Goal: Communication & Community: Answer question/provide support

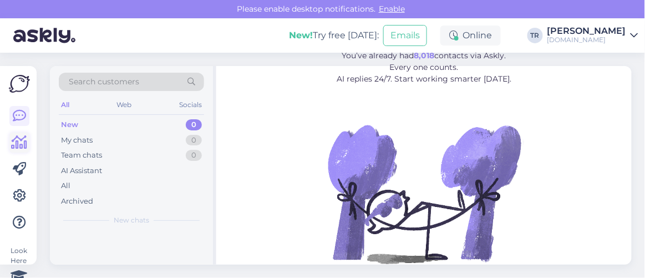
click at [24, 145] on icon at bounding box center [20, 142] width 16 height 13
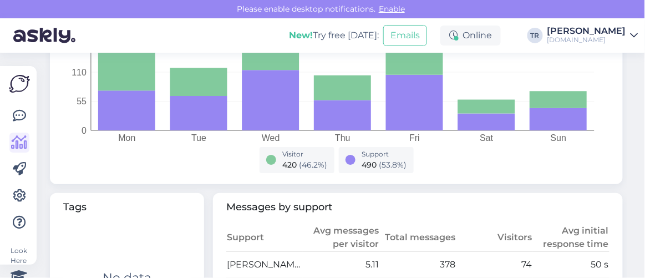
scroll to position [554, 0]
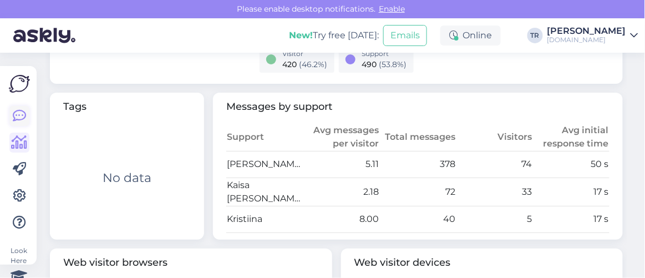
click at [28, 111] on link at bounding box center [19, 116] width 20 height 20
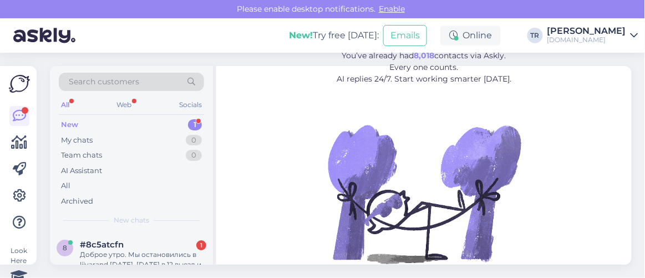
click at [115, 253] on div "Доброе утро. Мы остановились в liivarand вчера. Сегодня в 12 выезд из номера. В…" at bounding box center [143, 259] width 126 height 20
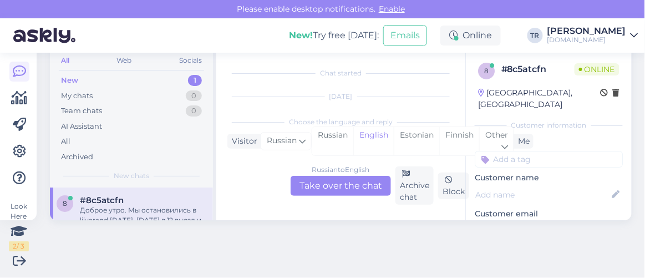
scroll to position [23, 0]
click at [400, 136] on div "Estonian" at bounding box center [416, 141] width 45 height 28
click at [338, 186] on div "Russian to Estonian Take over the chat" at bounding box center [340, 186] width 100 height 20
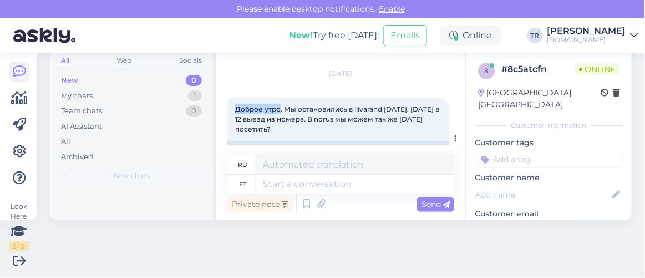
drag, startPoint x: 237, startPoint y: 109, endPoint x: 278, endPoint y: 113, distance: 40.6
click at [278, 113] on div "Доброе утро. Мы остановились в liivarand вчера. Сегодня в 12 выезд из номера. В…" at bounding box center [338, 119] width 222 height 43
copy span "Доброе утро"
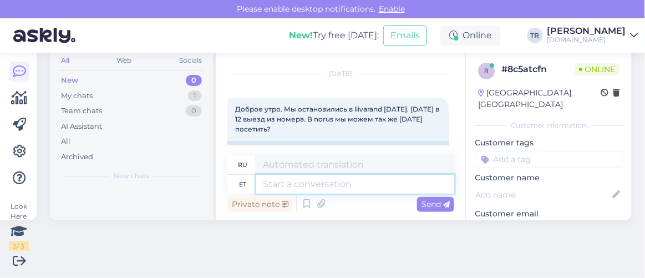
click at [278, 186] on textarea at bounding box center [355, 184] width 198 height 19
paste textarea "Доброе утро"
type textarea "Доброе утро"
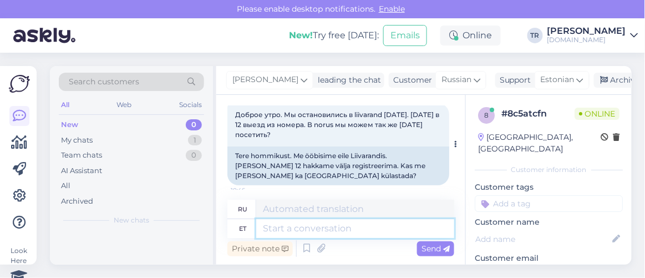
scroll to position [85, 0]
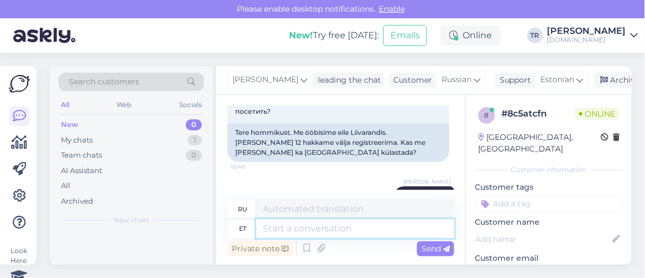
click at [329, 228] on textarea at bounding box center [355, 228] width 198 height 19
click at [340, 231] on textarea at bounding box center [355, 228] width 198 height 19
paste textarea "After check-out, you can continue to visit until 2:00 PM."
type textarea "After check-out, you can continue to visit until 2:00 PM."
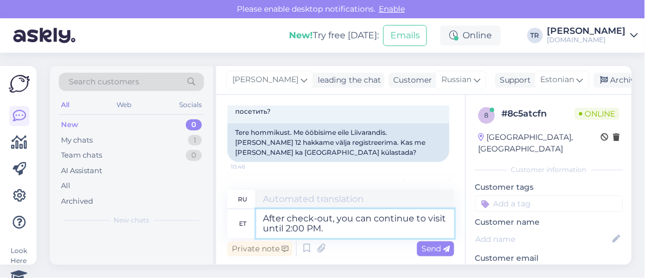
type textarea "После выезда вы можете продолжить посещение до 14:00."
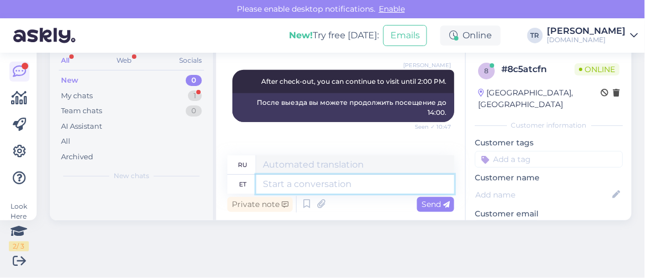
scroll to position [278, 0]
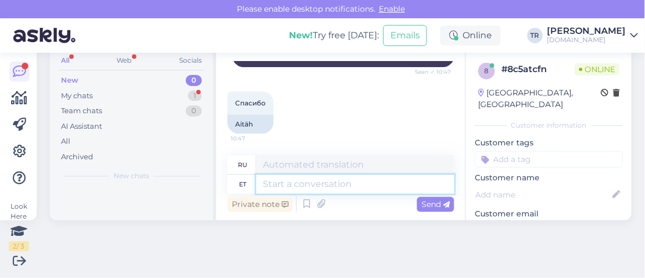
click at [311, 182] on textarea at bounding box center [355, 184] width 198 height 19
type textarea "Palun"
type textarea "Пожалуйста"
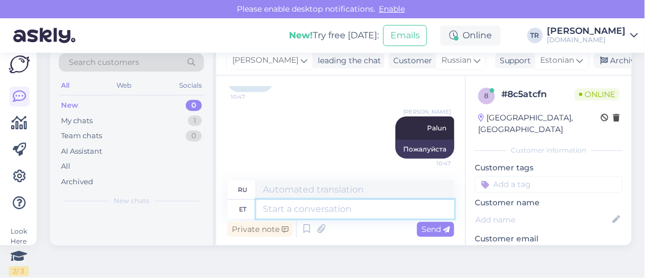
scroll to position [0, 0]
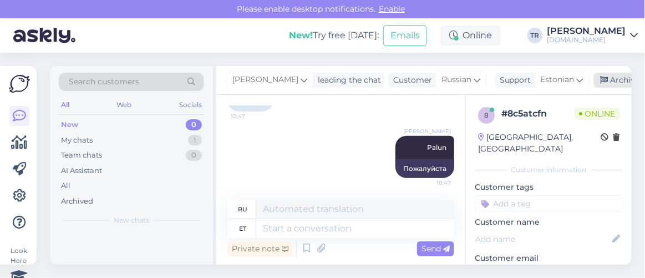
click at [602, 79] on icon at bounding box center [604, 80] width 8 height 8
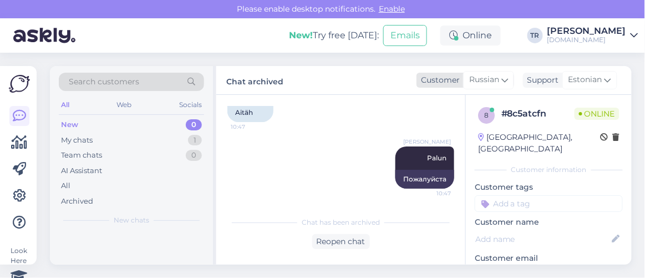
scroll to position [334, 0]
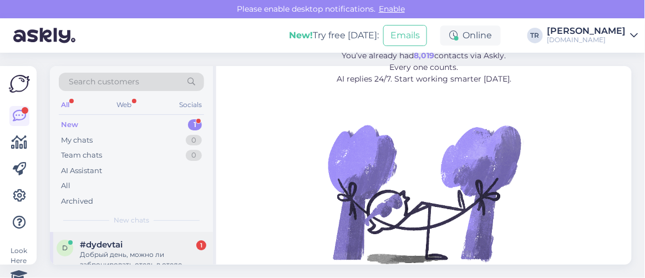
click at [153, 239] on div "#dydevtai 1" at bounding box center [143, 244] width 126 height 10
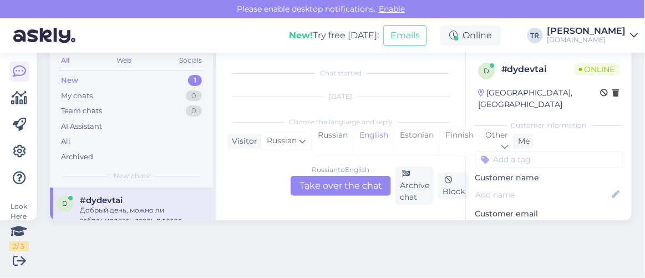
scroll to position [23, 0]
click at [406, 133] on div "Estonian" at bounding box center [416, 141] width 45 height 28
click at [318, 182] on div "Russian to Estonian Take over the chat" at bounding box center [340, 186] width 100 height 20
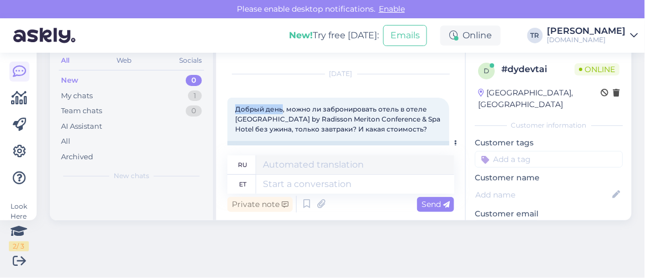
drag, startPoint x: 234, startPoint y: 106, endPoint x: 282, endPoint y: 109, distance: 47.8
click at [282, 109] on div "Добрый день, можно ли забронировать отель в отеле Park Inn by Radisson Meriton …" at bounding box center [338, 119] width 222 height 43
copy span "Добрый день"
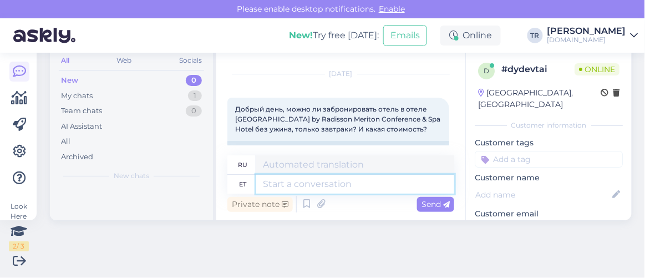
click at [277, 181] on textarea at bounding box center [355, 184] width 198 height 19
paste textarea "Добрый день"
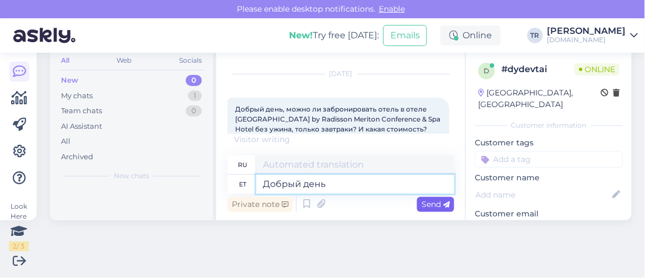
type textarea "Добрый день"
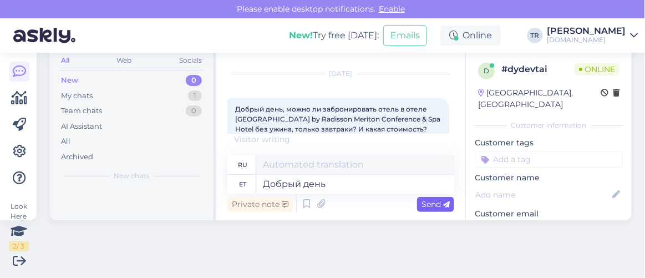
click at [421, 204] on span "Send" at bounding box center [435, 204] width 28 height 10
type textarea "Добрый день"
click at [427, 205] on span "Send" at bounding box center [435, 204] width 28 height 10
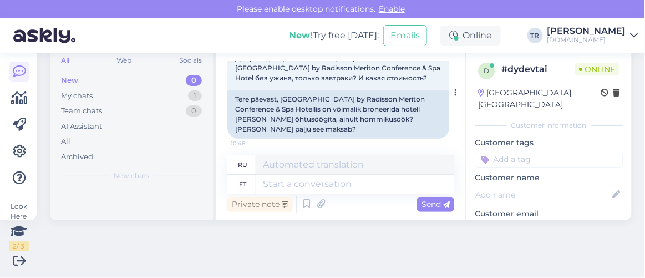
scroll to position [95, 0]
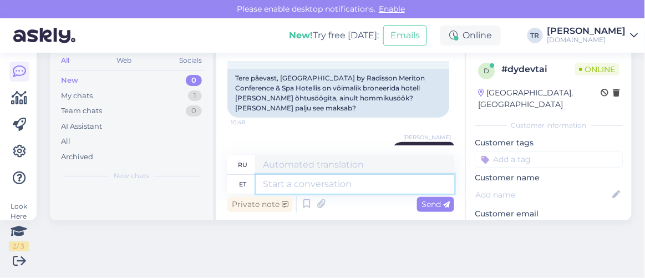
click at [310, 187] on textarea at bounding box center [355, 184] width 198 height 19
type textarea "Kõiki"
type textarea "Все"
paste textarea "Park Inn by Radisson Meriton Conference & Spa Hotel Tallinn"
type textarea "Kõiki Park Inn by Radisson Meriton Conference & Spa Hotel Tallinn"
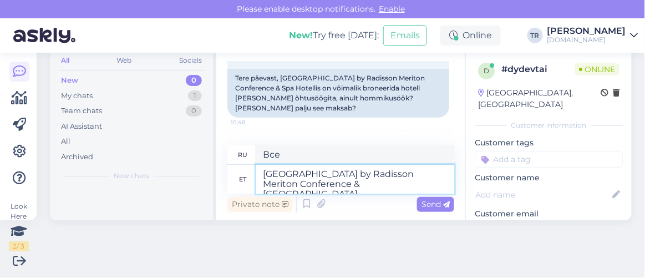
type textarea "Все Park Inn by Radisson Meriton Conference & Spa Hotel Tallinn"
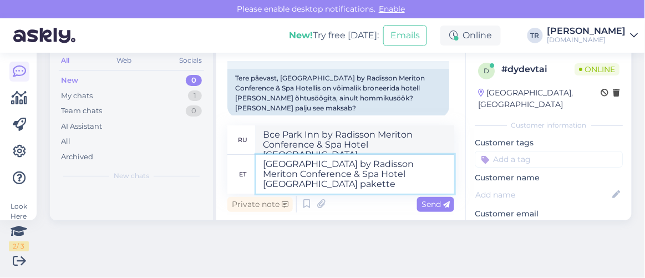
type textarea "Kõiki Park Inn by Radisson Meriton Conference & Spa Hotel Tallinn pakette n"
type textarea "Все пакеты Park Inn by Radisson Meriton Conference & Spa Hotel Tallinn"
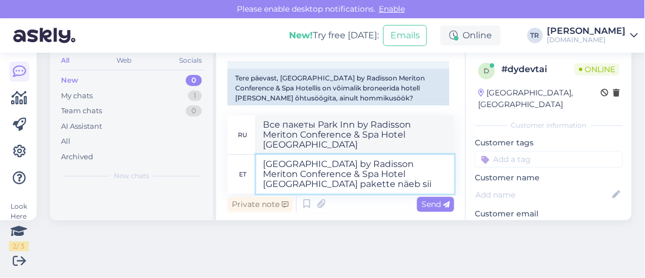
type textarea "Kõiki Park Inn by Radisson Meriton Conference & Spa Hotel Tallinn pakette näeb …"
type textarea "Посмотреть все пакеты Park Inn by Radisson Meriton Conference & Spa Hotel Talli…"
type textarea "[GEOGRAPHIC_DATA] by Radisson Meriton Conference & Spa Hotel [GEOGRAPHIC_DATA] …"
type textarea "Все пакеты Park Inn by Radisson Meriton Conference & Spa Hotel Tallinn можно на…"
paste textarea "[URL][DOMAIN_NAME][DATE][DATE][GEOGRAPHIC_DATA]"
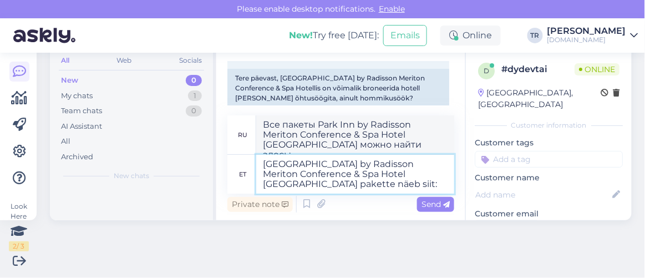
type textarea "Kõiki Park Inn by Radisson Meriton Conference & Spa Hotel Tallinn pakette näeb …"
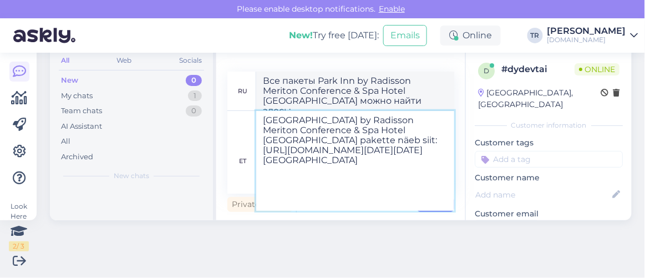
scroll to position [205, 0]
type textarea "Все пакеты Park Inn by Radisson Meriton Conference & Spa Hotel Tallinn можно по…"
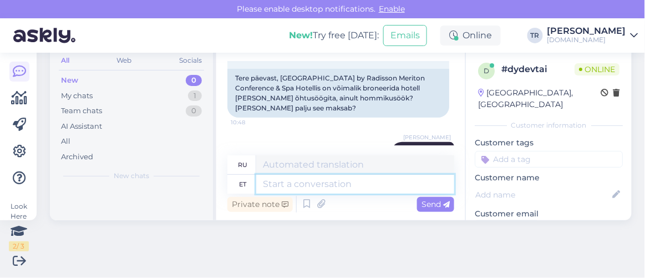
scroll to position [571, 0]
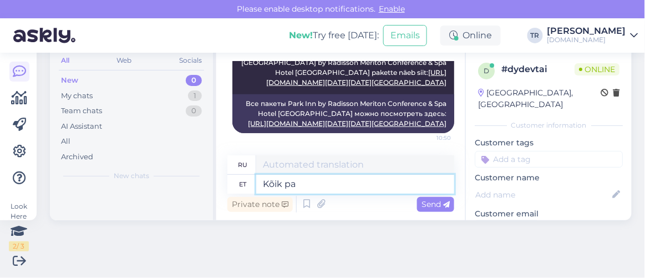
type textarea "Kõik pak"
type textarea "Все"
type textarea "Kõik paketis si"
type textarea "Все в комплекте"
type textarea "Kõik paketis sisalduvad te"
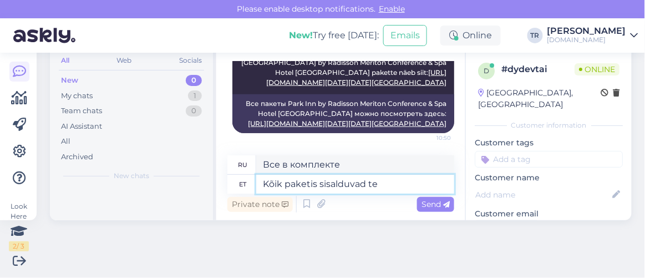
type textarea "Все включено в пакет"
type textarea "Kõik paketis sisalduvad teenused on"
type textarea "Все услуги, включенные в пакет,"
type textarea "Kõik paketis sisalduvad teenused on ära m"
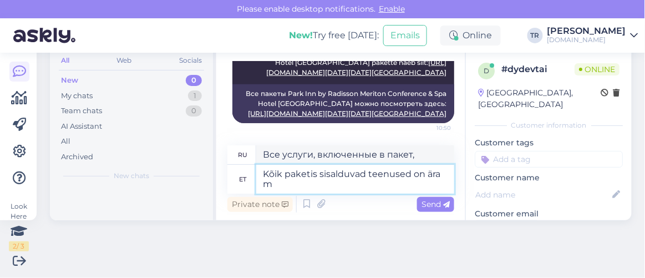
type textarea "Все услуги, включенные в пакет, отменены."
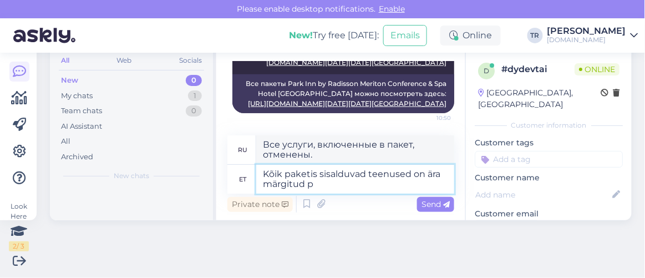
type textarea "Kõik paketis sisalduvad teenused on ära märgitud pa"
type textarea "Перечислены все услуги, входящие в пакет."
type textarea "Kõik paketis sisalduvad teenused on ära märgitud paketi juu"
type textarea "Все услуги, входящие в пакет, перечислены в описании пакета."
type textarea "Kõik paketis sisalduvad teenused on ära märgitud paketi juures. K"
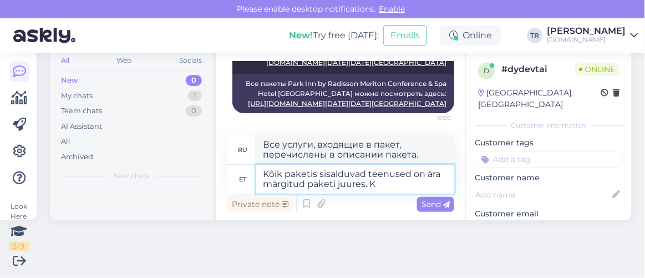
type textarea "Все услуги, входящие в пакет, перечислены рядом с пакетом."
type textarea "Kõik paketis sisalduvad teenused on ära märgitud paketi juures. Kuupäevi"
type textarea "Все услуги, входящие в пакет, перечислены на его странице. Даты"
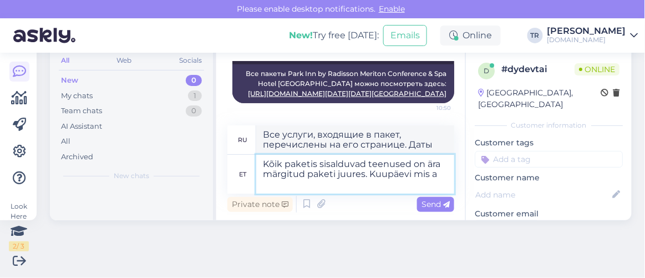
type textarea "Kõik paketis sisalduvad teenused on ära märgitud paketi juures. Kuupäevi mis aj"
type textarea "Все услуги, входящие в пакет, перечислены на самом пакете. Даты, которые"
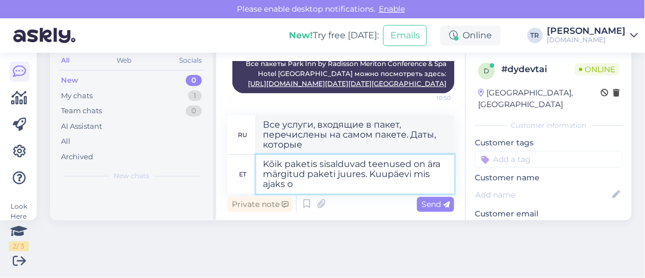
type textarea "Kõik paketis sisalduvad teenused on ära märgitud paketi juures. Kuupäevi mis aj…"
type textarea "Все услуги, входящие в пакет, указаны в самом пакете. Даты и время."
type textarea "Kõik paketis sisalduvad teenused on ära märgitud paketi juures. Kuupäevi mis aj…"
type textarea "Все услуги, входящие в пакет, перечислены на самом пакете. Даты, на которые"
type textarea "Kõik paketis sisalduvad teenused on ära märgitud paketi juures. Kuupäevi mis aj…"
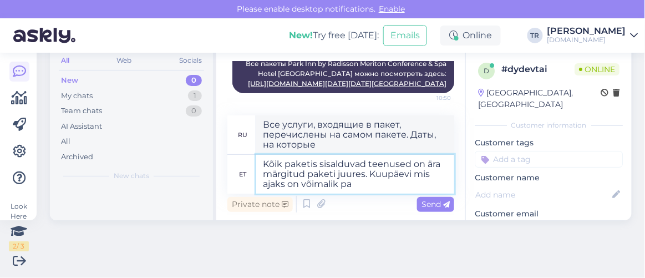
type textarea "Все услуги, входящие в пакет, указаны в пакете. Даты, на которые возможно"
type textarea "Kõik paketis sisalduvad teenused on ära märgitud paketi juures. Kuupäevi mis aj…"
type textarea "Все услуги, входящие в пакет, перечислены на его странице. Даты, на которые пак…"
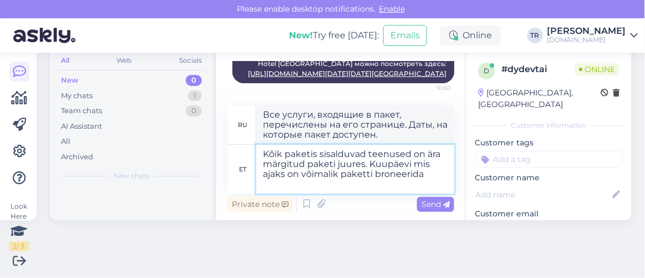
type textarea "Kõik paketis sisalduvad teenused on ära märgitud paketi juures. Kuupäevi mis aj…"
type textarea "Все услуги, входящие в пакет, перечислены на его странице. Даты, на которые мож…"
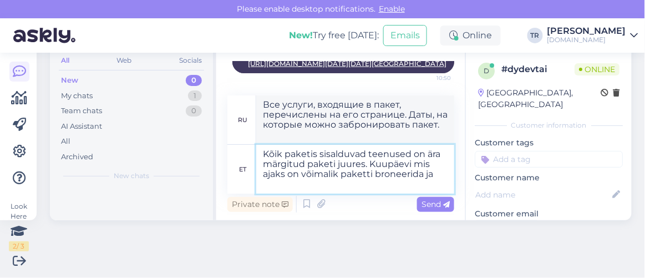
type textarea "Kõik paketis sisalduvad teenused on ära märgitud paketi juures. Kuupäevi mis aj…"
type textarea "Все услуги, входящие в пакет, перечислены на самом пакете. Даты, на которые мож…"
type textarea "Kõik paketis sisalduvad teenused on ära märgitud paketi juures. Kuupäevi mis aj…"
type textarea "Все услуги, входящие в пакет, перечислены в самом пакете. Даты, на которые можн…"
type textarea "Kõik paketis sisalduvad teenused on ära märgitud paketi juures. Kuupäevi mis aj…"
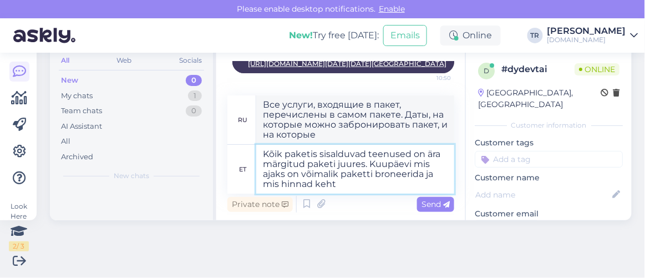
type textarea "Все услуги, входящие в пакет, перечислены на самом пакете. Даты, на которые пак…"
type textarea "Kõik paketis sisalduvad teenused on ära märgitud paketi juures. Kuupäevi mis aj…"
type textarea "Все услуги, входящие в пакет, перечислены в самом пакете. Даты, на которые паке…"
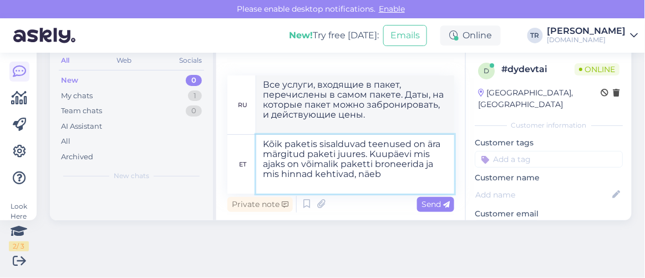
type textarea "Kõik paketis sisalduvad teenused on ära märgitud paketi juures. Kuupäevi mis aj…"
type textarea "Все услуги, входящие в пакет, перечислены на его странице. Даты бронирования и …"
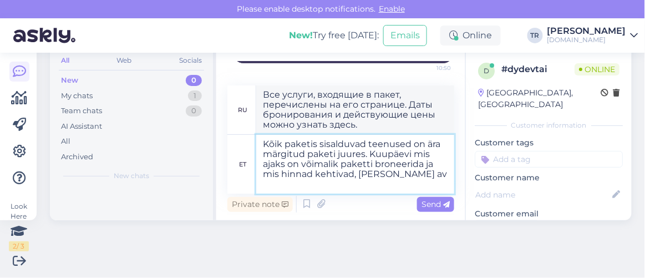
type textarea "Kõik paketis sisalduvad teenused on ära märgitud paketi juures. Kuupäevi mis aj…"
type textarea "Все услуги, входящие в пакет, перечислены на самом пакете. Даты, на которые мож…"
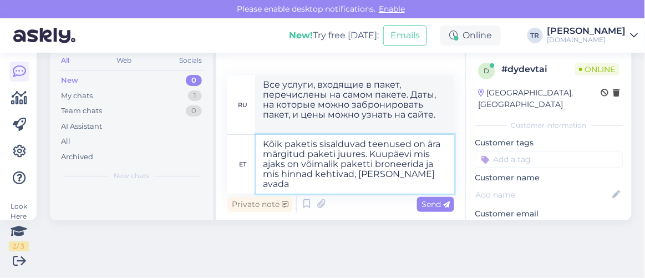
type textarea "Kõik paketis sisalduvad teenused on ära märgitud paketi juures. Kuupäevi mis aj…"
type textarea "Все услуги, входящие в пакет, перечислены на самом пакете. Даты, на которые мож…"
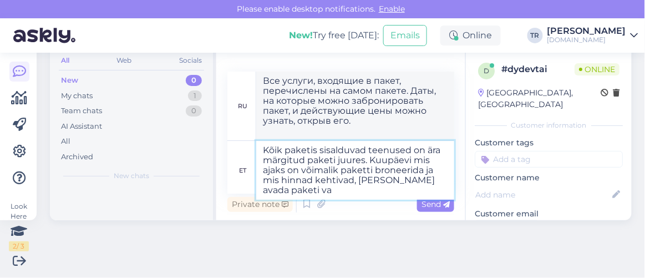
type textarea "Kõik paketis sisalduvad teenused on ära märgitud paketi juures. Kuupäevi mis aj…"
type textarea "Все услуги, входящие в пакет, перечислены на упаковке. Даты, на которые пакет м…"
type textarea "Kõik paketis sisalduvad teenused on ära märgitud paketi juures. Kuupäevi mis aj…"
type textarea "Все услуги, входящие в пакет, перечислены рядом с ним. Даты, на которые пакет м…"
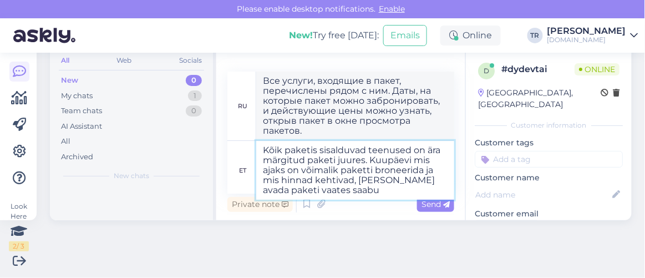
type textarea "Kõik paketis sisalduvad teenused on ära märgitud paketi juures. Kuupäevi mis aj…"
type textarea "Все услуги, входящие в пакет, перечислены рядом с ним. Даты, на которые пакет м…"
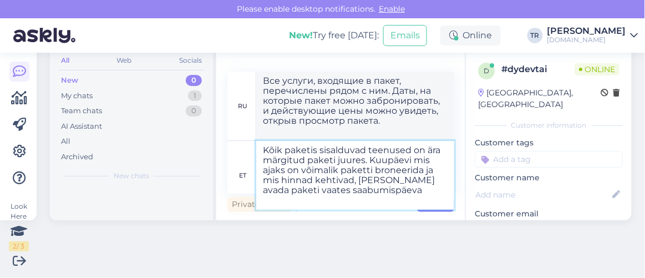
type textarea "Kõik paketis sisalduvad teenused on ära märgitud paketi juures. Kuupäevi mis aj…"
type textarea "Все услуги, входящие в пакет, перечислены рядом с ним. Даты, на которые пакет м…"
type textarea "Kõik paketis sisalduvad teenused on ära märgitud paketi juures. Kuupäevi mis aj…"
type textarea "Все услуги, входящие в пакет, перечислены на самом пакете. Даты, на которые мож…"
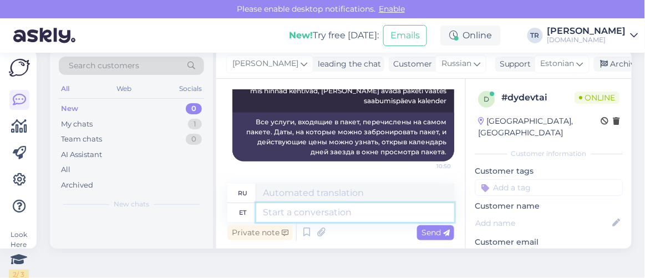
scroll to position [44, 0]
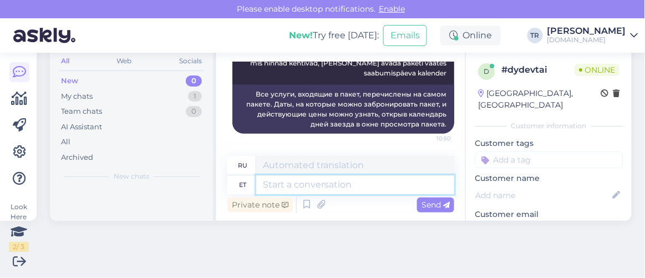
click at [368, 182] on textarea at bounding box center [355, 184] width 198 height 19
type textarea "Kas s"
type textarea "Является"
type textarea "Kas saan v"
type textarea "Могу ли я"
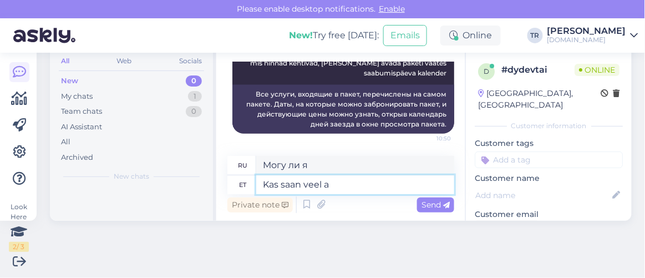
type textarea "Kas saan veel ab"
type textarea "Можно мне еще?"
type textarea "Kas saan veel abiks o"
type textarea "Могу ли я еще помочь?"
type textarea "Kas saan veel abiks olla?"
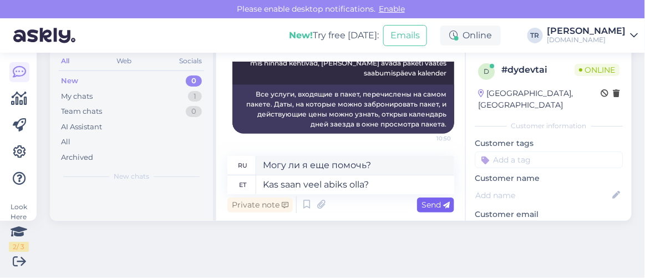
click at [434, 205] on span "Send" at bounding box center [435, 205] width 28 height 10
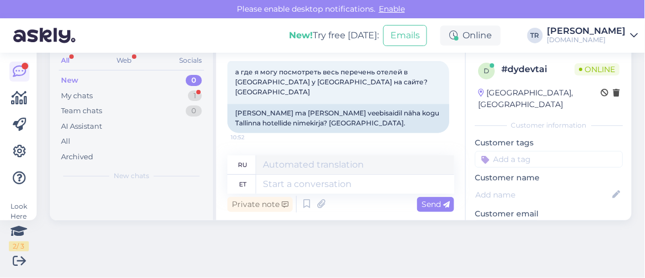
scroll to position [850, 0]
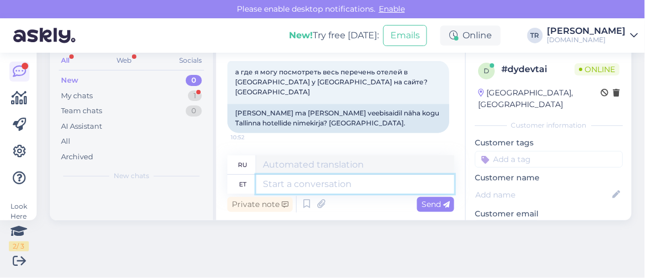
click at [343, 179] on textarea at bounding box center [355, 184] width 198 height 19
click at [358, 188] on textarea at bounding box center [355, 184] width 198 height 19
paste textarea "https://hookusbookus.com/ru/hotels-spas/estonia/tallinn;dateArrival=2025-09-01;…"
type textarea "Siit: https://hookusbookus.com/ru/hotels-spas/estonia/tallinn;dateArrival=2025-…"
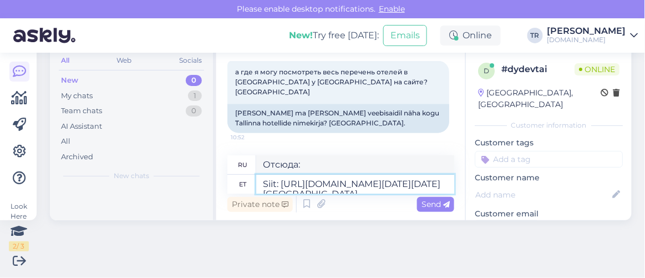
scroll to position [861, 0]
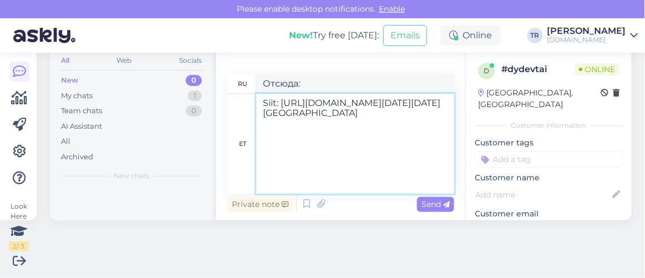
type textarea "Отсюда: https://hookusbookus.com/ru/hotels-spas/estonia/tallinn;dateArrival=202…"
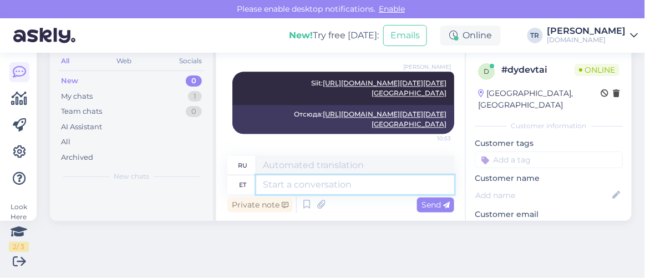
scroll to position [0, 0]
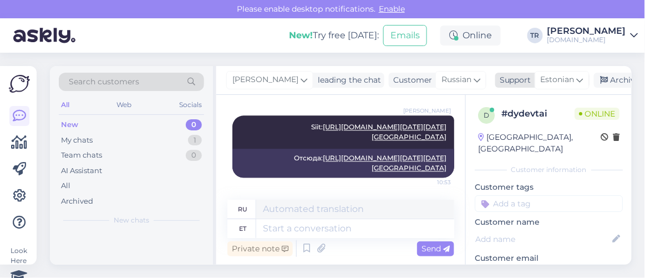
click at [600, 83] on icon at bounding box center [604, 80] width 8 height 8
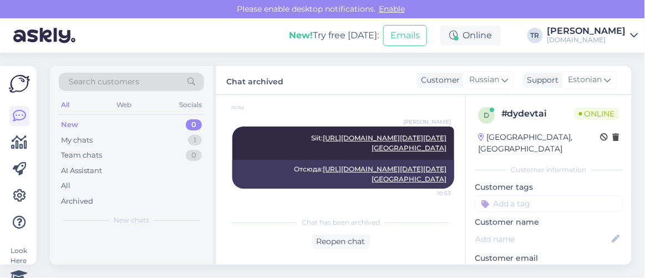
scroll to position [1244, 0]
click at [21, 144] on icon at bounding box center [20, 142] width 16 height 13
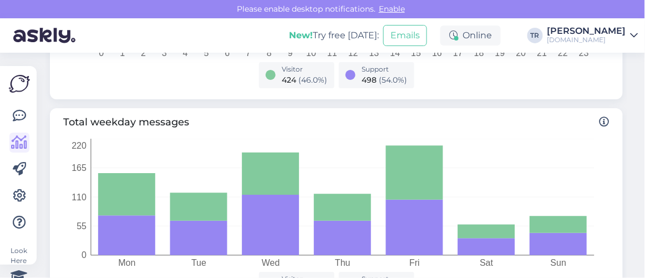
scroll to position [504, 0]
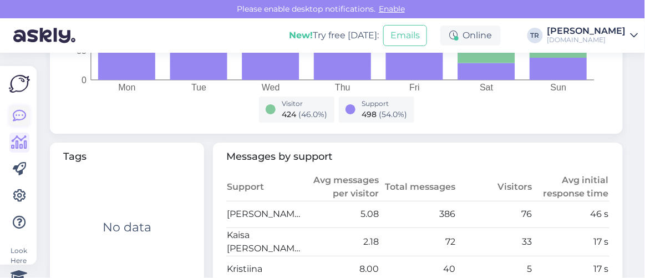
click at [28, 113] on link at bounding box center [19, 116] width 20 height 20
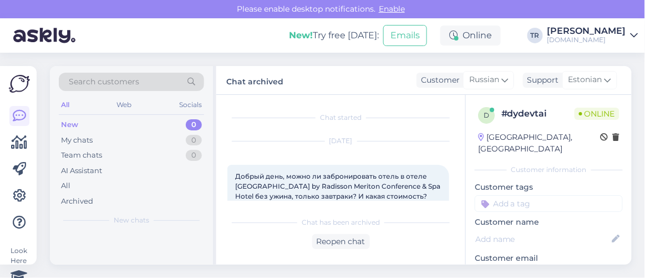
scroll to position [23, 0]
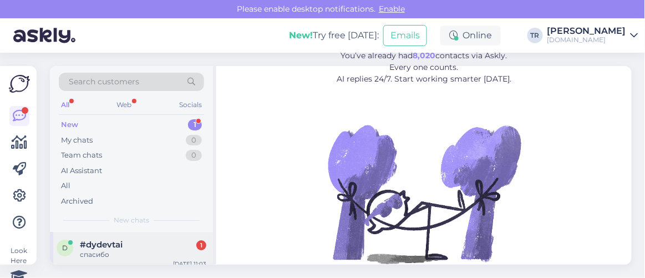
click at [135, 237] on div "d #dydevtai 1 спасибо [DATE] 11:03" at bounding box center [131, 252] width 163 height 40
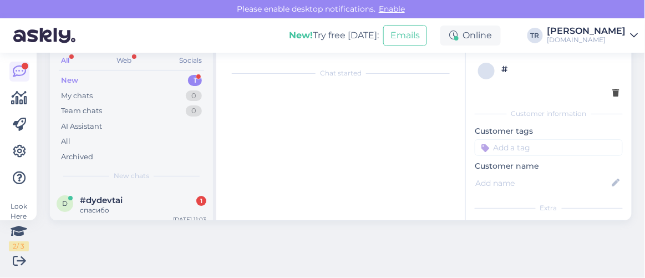
scroll to position [1339, 0]
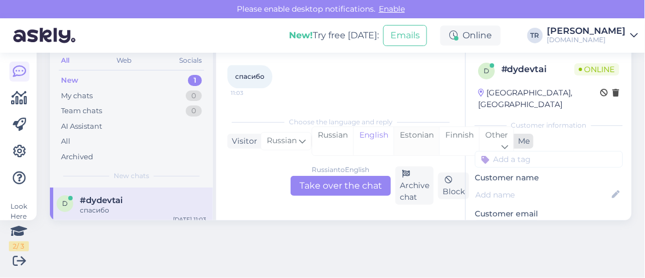
click at [414, 133] on div "Estonian" at bounding box center [416, 141] width 45 height 28
click at [364, 183] on div "Russian to Estonian Take over the chat" at bounding box center [340, 186] width 100 height 20
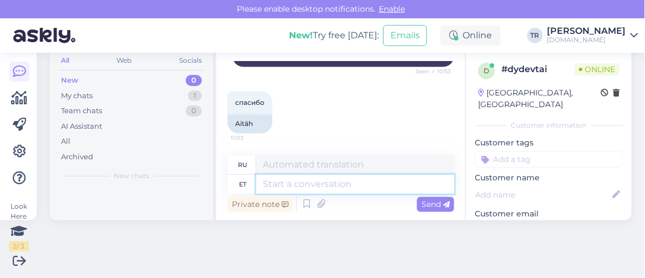
drag, startPoint x: 361, startPoint y: 185, endPoint x: 355, endPoint y: 136, distance: 48.6
click at [361, 184] on textarea at bounding box center [355, 184] width 198 height 19
type textarea "Palun"
type textarea "Пожалуйста"
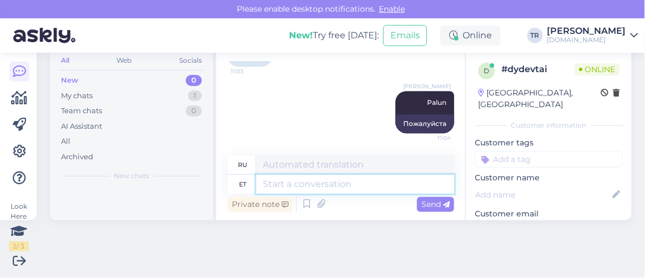
scroll to position [0, 0]
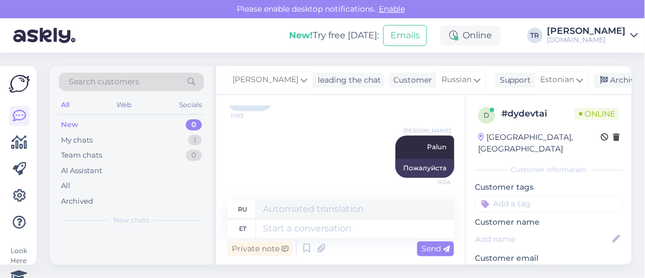
click at [612, 69] on div "[PERSON_NAME] leading the chat Customer Russian Support Estonian Archive chat" at bounding box center [423, 80] width 415 height 29
click at [610, 79] on div "Archive chat" at bounding box center [629, 80] width 70 height 15
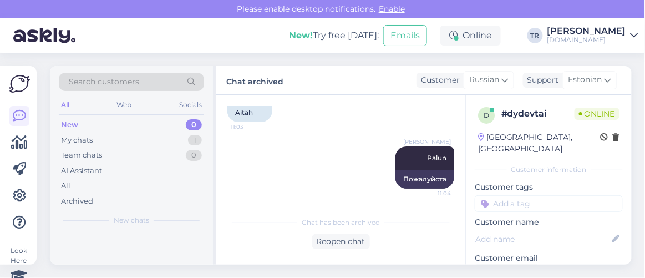
scroll to position [1378, 0]
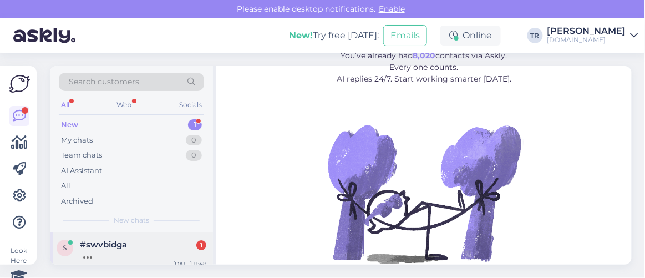
click at [125, 243] on span "#swvbidga" at bounding box center [103, 244] width 47 height 10
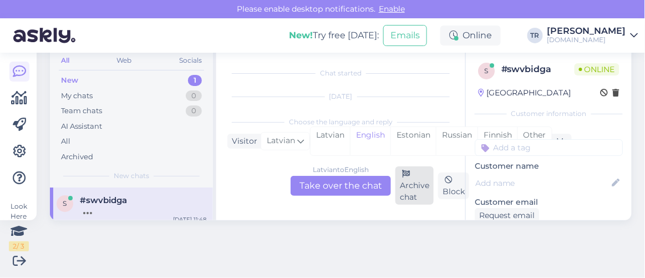
scroll to position [23, 0]
click at [412, 135] on div "Estonian" at bounding box center [412, 141] width 45 height 28
click at [351, 184] on div "Latvian to Estonian Take over the chat" at bounding box center [340, 186] width 100 height 20
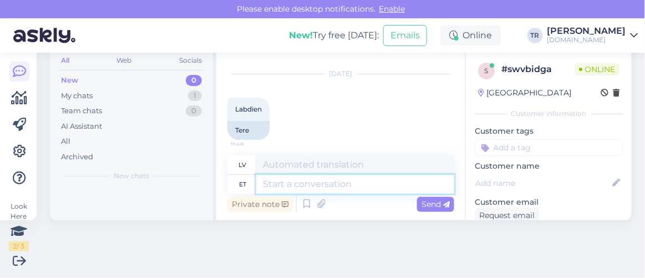
click at [351, 183] on textarea at bounding box center [355, 184] width 198 height 19
type textarea "Tere"
type textarea "Sveiki"
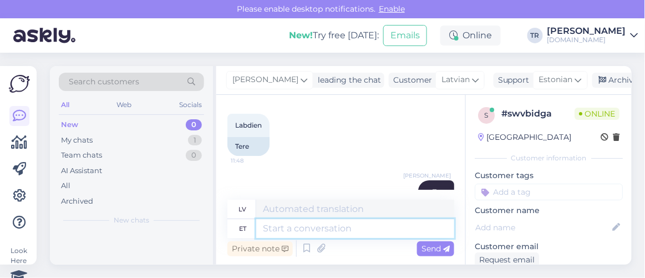
scroll to position [95, 0]
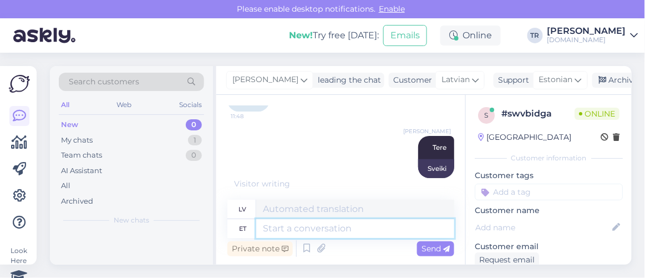
click at [354, 225] on textarea at bounding box center [355, 228] width 198 height 19
type textarea "Kuidas s"
type textarea "Kā"
type textarea "Kuidas saan ab"
type textarea "Kā es varu"
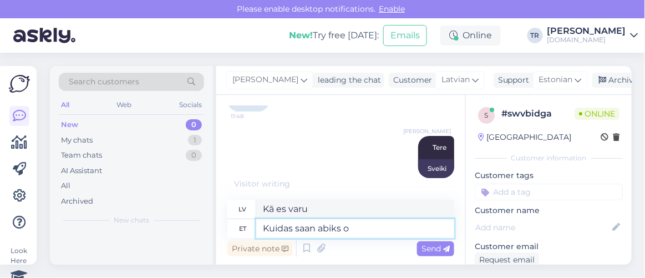
type textarea "Kuidas saan abiks ol"
type textarea "Kā es varu palīdzēt?"
type textarea "Kuidas saan abiks olla?"
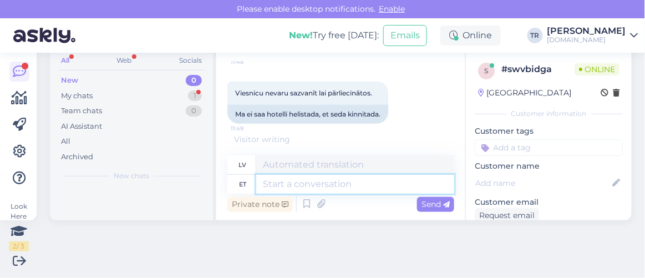
scroll to position [316, 0]
click at [359, 186] on textarea at bounding box center [355, 184] width 198 height 19
type textarea "Kas saa"
type textarea "Ir"
type textarea "Kas saaksite pal"
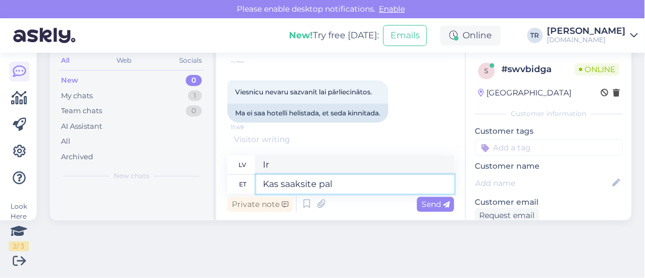
type textarea "Vai jūs varētu"
type textarea "Kas saaksite palun tä"
type textarea "Vai jūs, lūdzu, varētu"
type textarea "Kas saaksite palun täp"
type textarea "Vai jūs, lūdzu, varētu aizpildīt veidlapu?"
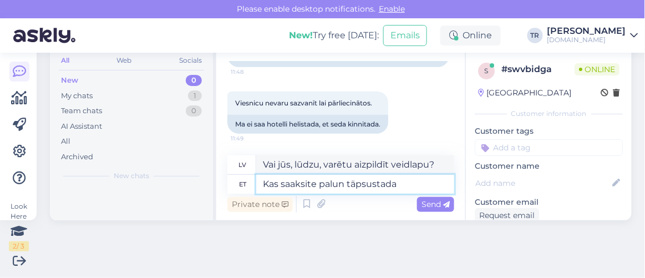
type textarea "Kas saaksite palun täpsustada"
type textarea "Vai jūs, lūdzu, varētu paskaidrot?"
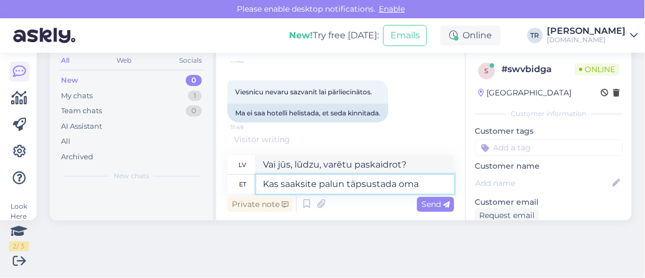
type textarea "Kas saaksite palun täpsustada oma"
type textarea "Vai jūs, lūdzu, varētu precizēt savu"
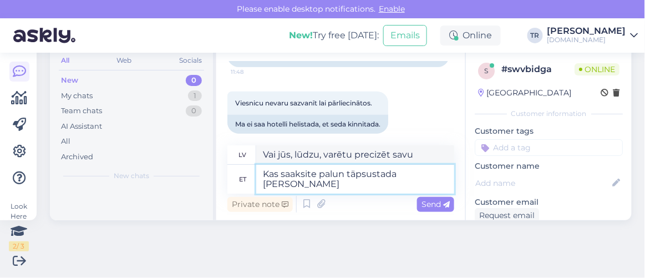
scroll to position [314, 0]
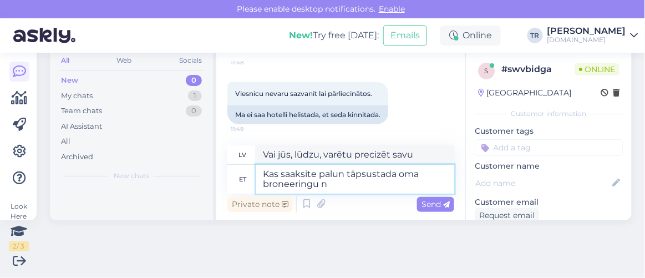
type textarea "Kas saaksite palun täpsustada oma broneeringu nu"
type textarea "Vai jūs, lūdzu, varētu precizēt savu rezervāciju?"
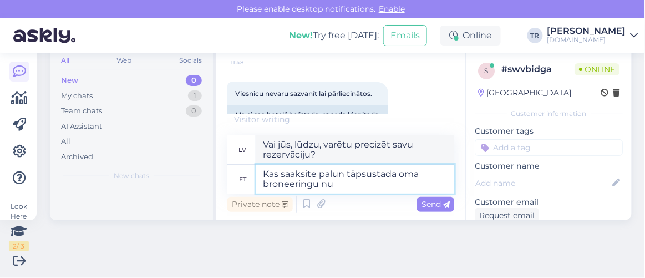
scroll to position [316, 0]
type textarea "Kas saaksite palun täpsustada oma broneeringu numbri?"
type textarea "Vai jūs, lūdzu, varētu norādīt savu rezervācijas numuru?"
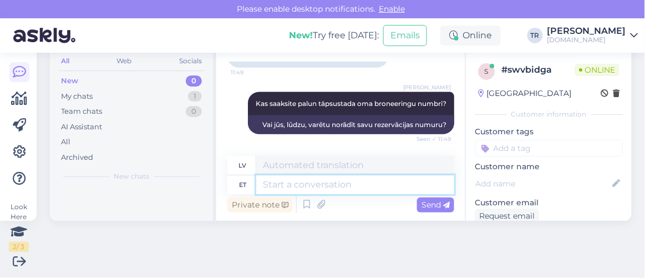
scroll to position [44, 0]
click at [361, 185] on textarea at bounding box center [355, 184] width 198 height 19
type textarea "Ja kel"
type textarea "Un"
type textarea "Ja kelle ni"
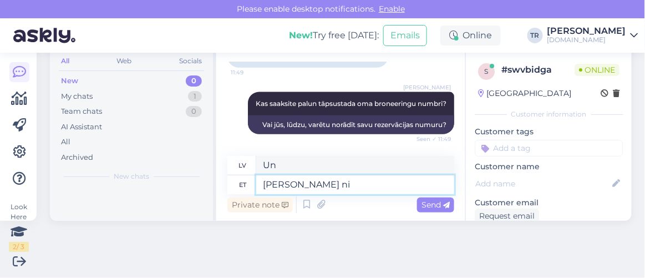
type textarea "Un kura"
type textarea "Ja kelle nimele br"
type textarea "Un kura vārdā?"
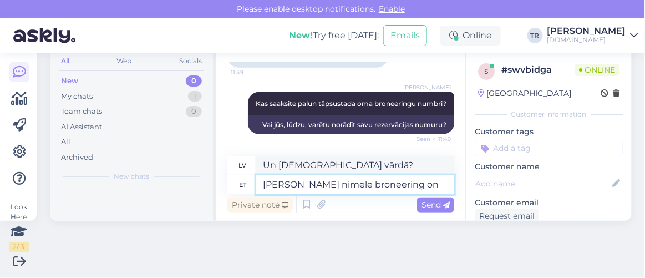
type textarea "Ja kelle nimele broneering on"
type textarea "Un uz kura vārda ir rezervācija?"
type textarea "Ja kelle nimele broneering on tehtud?"
type textarea "Un uz kura vārda tiek veikta rezervācija?"
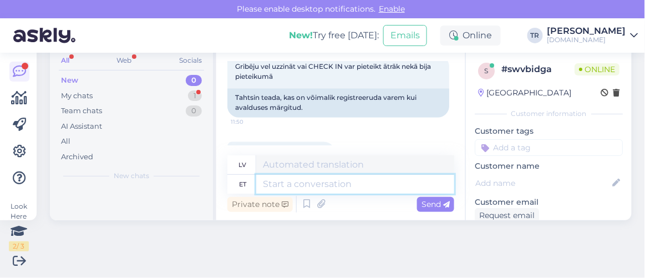
scroll to position [591, 0]
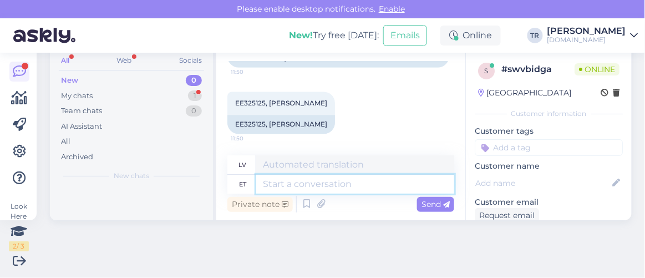
click at [331, 179] on textarea at bounding box center [355, 184] width 198 height 19
type textarea "Üks he"
type textarea "Viens"
type textarea "Üks hetk pal"
type textarea "Viens mirklis"
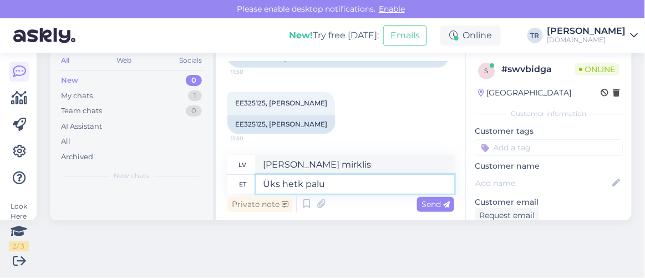
type textarea "Üks hetk palun"
type textarea "Vienu mirkli, lūdzu."
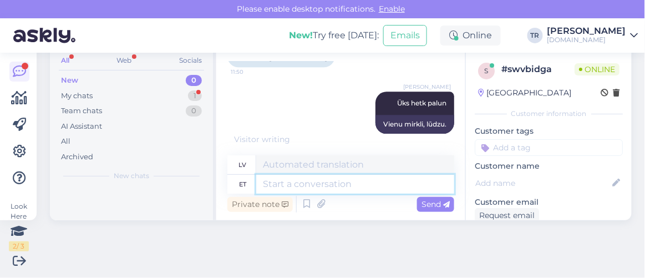
scroll to position [735, 0]
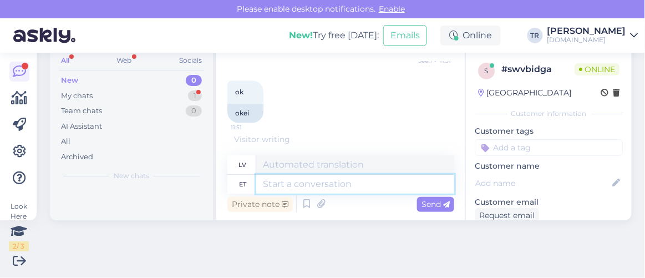
click at [297, 182] on textarea at bounding box center [355, 184] width 198 height 19
type textarea "Kohe vaat"
type textarea "Nekavējoties"
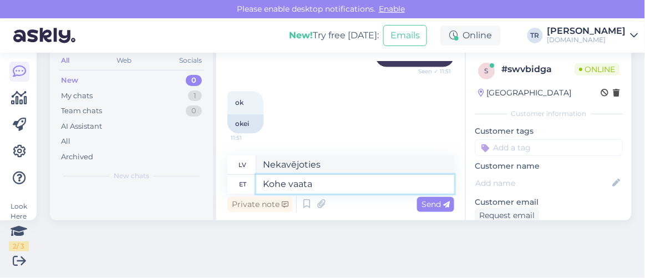
scroll to position [724, 0]
type textarea "Kohe vaatan"
type textarea "Tūlīt paskatīšos."
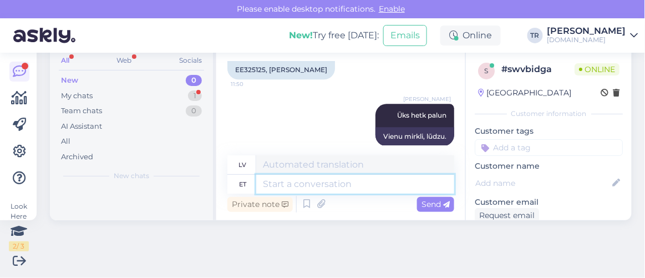
scroll to position [625, 0]
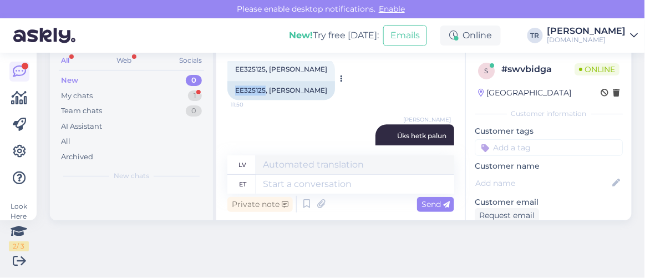
drag, startPoint x: 263, startPoint y: 90, endPoint x: 231, endPoint y: 92, distance: 32.7
click at [231, 92] on div "EE325125, Artis" at bounding box center [281, 90] width 108 height 19
copy div "EE325125"
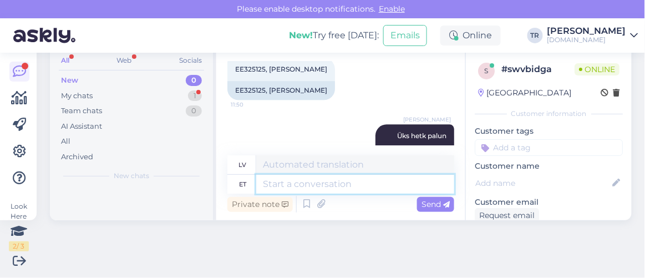
click at [326, 175] on textarea at bounding box center [355, 184] width 198 height 19
type textarea "Jah, Te"
type textarea "Jā,"
type textarea "Jah, Teie b"
type textarea "Jā, tu"
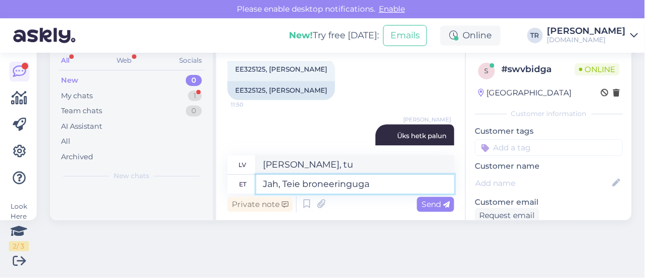
paste textarea "EE325125"
type textarea "Jah, Teie broneeringuga EE325125"
type textarea "Jā, ar jūsu rezervāciju"
type textarea "Jah, Teie broneeringuga EE325125 on"
type textarea "Jā, ar jūsu rezervāciju EE325125"
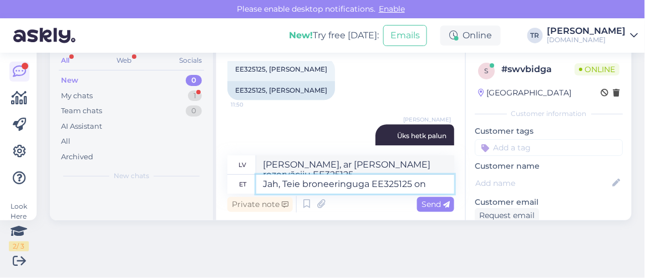
type textarea "Jah, Teie broneeringuga EE325125 on k"
type textarea "Jā, jūsu rezervācija EE325125 ir"
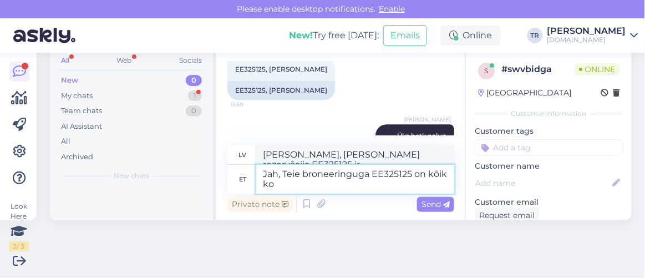
type textarea "Jah, Teie broneeringuga EE325125 on kõik kor"
type textarea "Jā, jūsu rezervācija EE325125 ir pilnībā pabeigta."
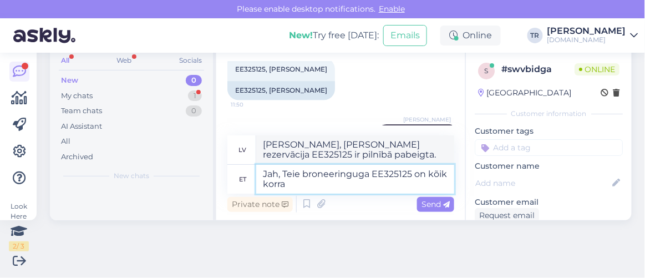
type textarea "Jah, Teie broneeringuga EE325125 on kõik korras"
type textarea "Jā, jūsu rezervācija EE325125 ir pareiza."
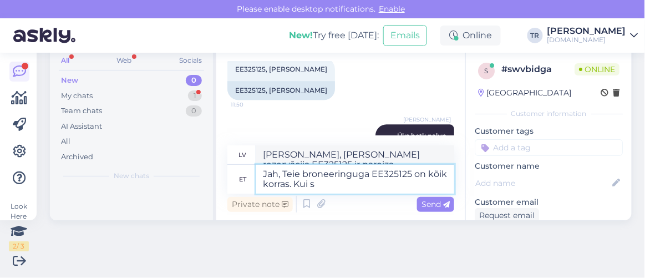
type textarea "Jah, Teie broneeringuga EE325125 on kõik korras. Kui so"
type textarea "Jā, jūsu rezervācija EE325125 ir pareiza. Ja"
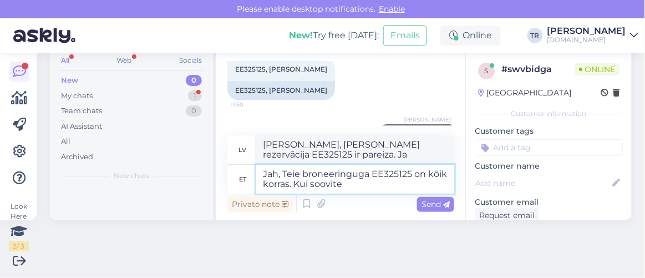
type textarea "Jah, Teie broneeringuga EE325125 on kõik korras. Kui soovite"
type textarea "Jā, jūsu rezervācija EE325125 ir pareiza. Ja vēlaties"
type textarea "Jah, Teie broneeringuga EE325125 on kõik korras. Kui soovite varem te"
type textarea "Jā, jūsu rezervācija EE325125 ir pareiza. Ja vēlaties veikt rezervāciju agrāk,"
type textarea "Jah, Teie broneeringuga EE325125 on kõik korras. Kui soovite varem teha c"
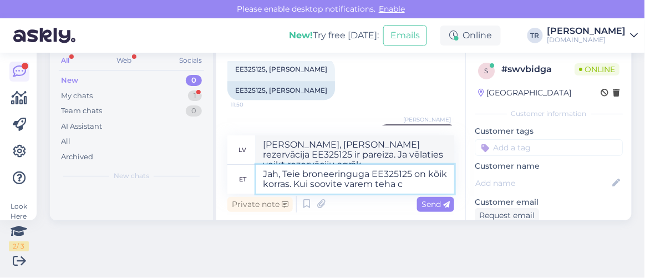
type textarea "Jā, jūsu rezervācija EE325125 ir pareiza. Ja vēlaties to veikt agrāk,"
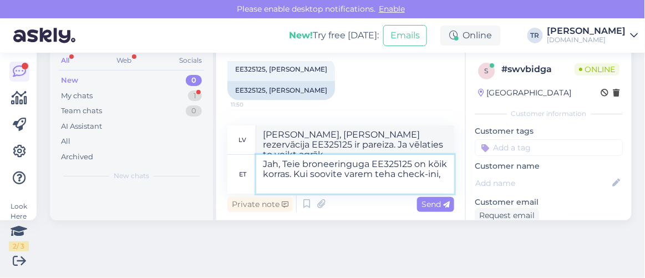
type textarea "Jah, Teie broneeringuga EE325125 on kõik korras. Kui soovite varem teha check-i…"
type textarea "Jā, jūsu rezervācija EE325125 ir pareiza. Ja vēlaties reģistrēties agrāk,"
type textarea "Jah, Teie broneeringuga EE325125 on kõik korras. Kui soovite varem teha check-i…"
type textarea "Jā, jūsu rezervācija EE325125 ir pareiza. Ja vēlaties reģistrēties agrāk, lūdzu,"
type textarea "Jah, Teie broneeringuga EE325125 on kõik korras. Kui soovite varem teha check-i…"
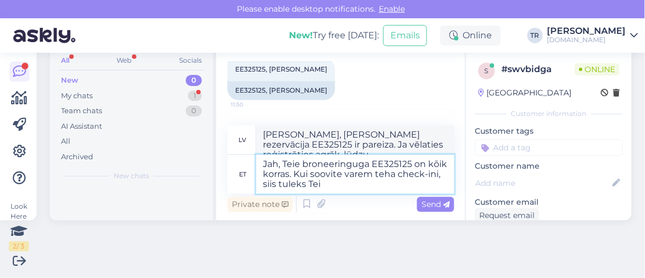
type textarea "Jā, jūsu rezervācija EE325125 ir pareiza. Ja vēlaties reģistrēties agrāk, jums …"
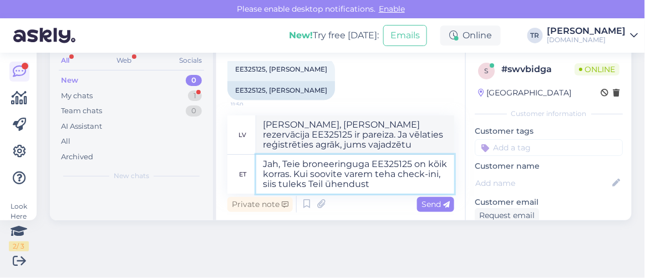
type textarea "Jah, Teie broneeringuga EE325125 on kõik korras. Kui soovite varem teha check-i…"
type textarea "Jā, jūsu rezervācija EE325125 ir kārtībā. Ja vēlaties reģistrēties agrāk, lūdzu…"
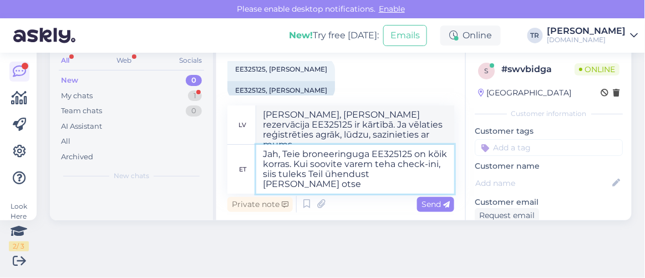
type textarea "Jah, Teie broneeringuga EE325125 on kõik korras. Kui soovite varem teha check-i…"
type textarea "Jā, jūsu rezervācija EE325125 ir kārtībā. Ja vēlaties reģistrēties agrāk, lūdzu…"
type textarea "Jah, Teie broneeringuga EE325125 on kõik korras. Kui soovite varem teha check-i…"
type textarea "Jā, jūsu rezervācija EE325125 ir kārtībā. Ja vēlaties reģistrēties agrāk, lūdzu…"
type textarea "Jah, Teie broneeringuga EE325125 on kõik korras. Kui soovite varem teha check-i…"
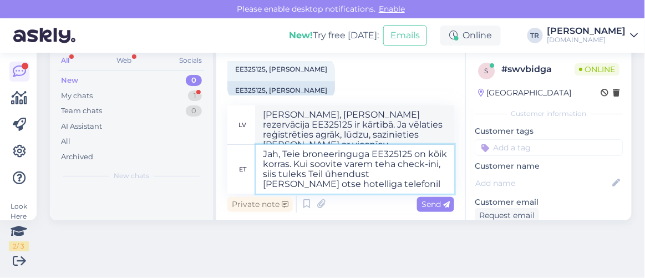
type textarea "Jā, jūsu rezervācija EE325125 ir pareiza. Ja vēlaties reģistrēties agrāk, jums …"
paste textarea "+372699 9100"
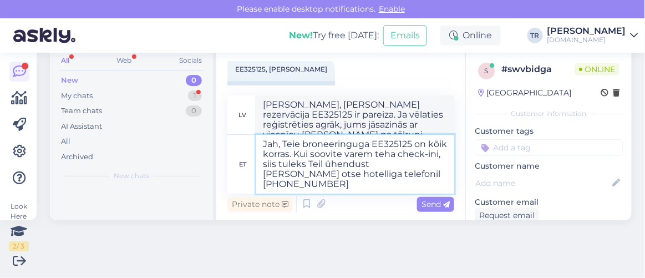
type textarea "Jah, Teie broneeringuga EE325125 on kõik korras. Kui soovite varem teha check-i…"
type textarea "Jā, jūsu rezervācija EE325125 ir pareiza. Ja vēlaties reģistrēties agrāk, lūdzu…"
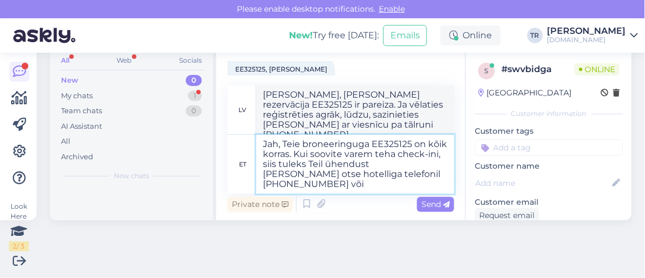
type textarea "Jah, Teie broneeringuga EE325125 on kõik korras. Kui soovite varem teha check-i…"
type textarea "Jā, jūsu rezervācija EE325125 ir pareiza. Ja vēlaties reģistrēties agrāk, lūdzu…"
type textarea "Jah, Teie broneeringuga EE325125 on kõik korras. Kui soovite varem teha check-i…"
type textarea "Jā, jūsu rezervācija EE325125 ir pareiza. Ja vēlaties reģistrēties agrāk, lūdzu…"
paste textarea "hostel@ringspa.ee"
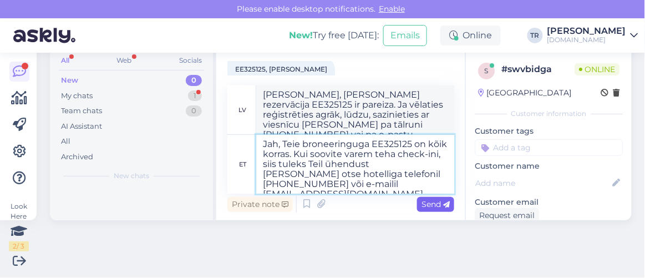
type textarea "Jah, Teie broneeringuga EE325125 on kõik korras. Kui soovite varem teha check-i…"
click at [435, 206] on span "Send" at bounding box center [435, 204] width 28 height 10
type textarea "Jā, jūsu rezervācija EE325125 ir pareiza. Ja vēlaties reģistrēties agrāk, lūdzu…"
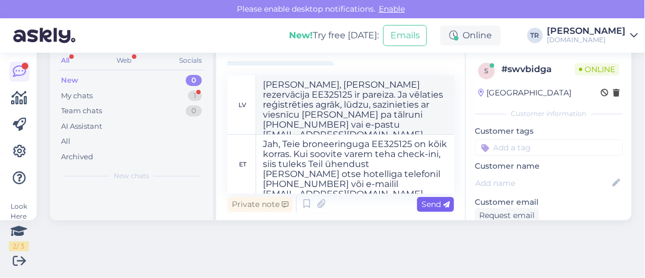
click at [428, 207] on span "Send" at bounding box center [435, 204] width 28 height 10
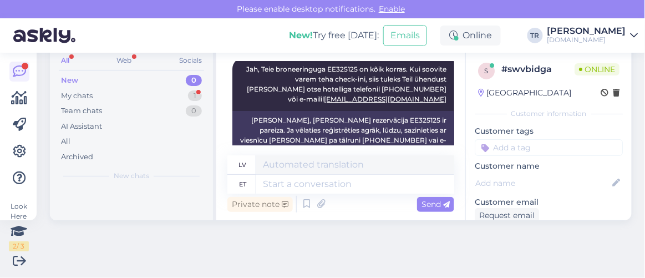
scroll to position [993, 0]
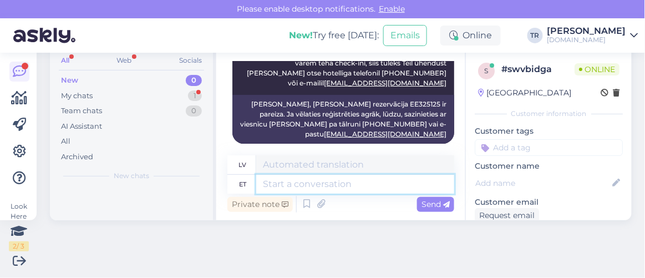
click at [387, 186] on textarea at bounding box center [355, 184] width 198 height 19
paste textarea "Kõik selle kategooria toad on eraldi vooditega"
type textarea "Kõik selle kategooria toad on eraldi vooditega"
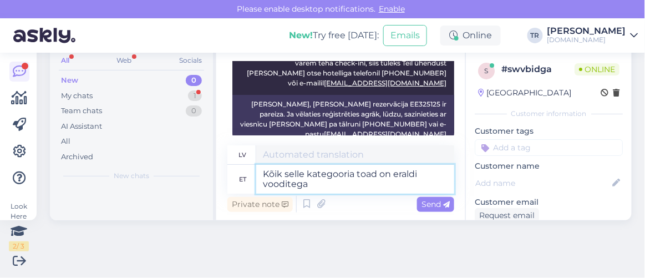
type textarea "Visos šīs kategorijas numuros ir atsevišķas gultas."
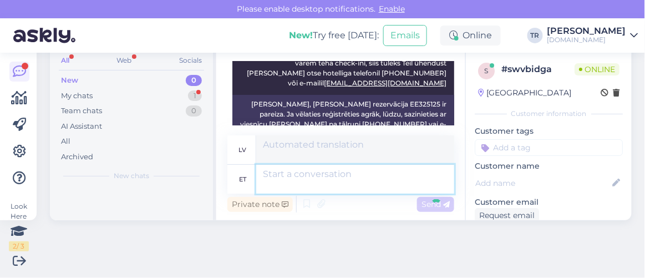
scroll to position [1060, 0]
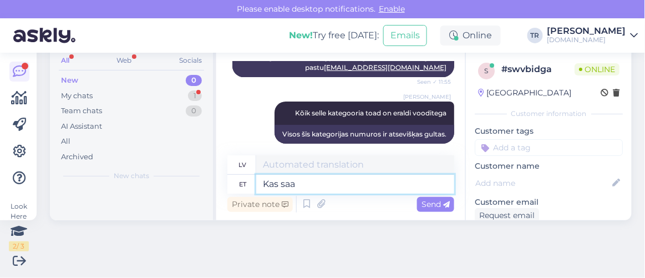
type textarea "Kas saan"
type textarea "Ir"
type textarea "Kas saan ve"
type textarea "Vai es varu"
type textarea "Kas saan veel a"
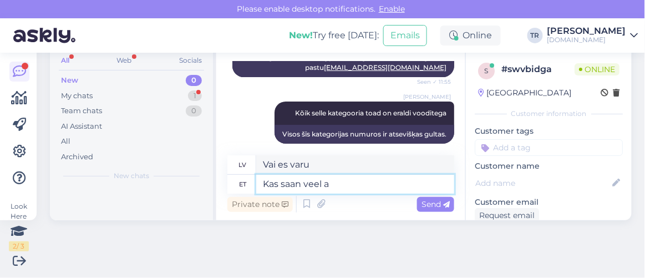
type textarea "Vai varu dabūt vairāk?"
type textarea "Kas saan veel abiks o"
type textarea "Vai es joprojām varu palīdzēt?"
type textarea "Kas saan veel abiks olla?"
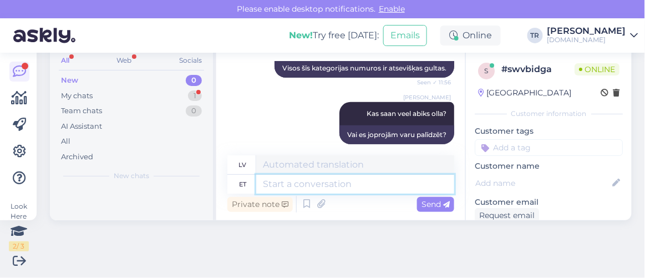
scroll to position [1192, 0]
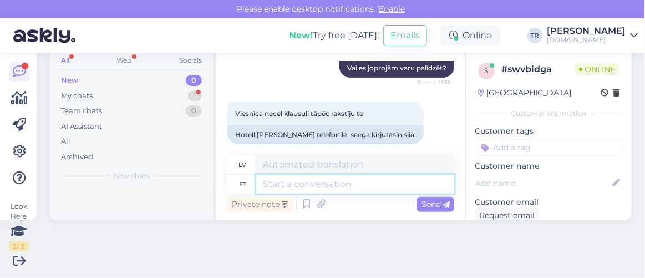
click at [381, 187] on textarea at bounding box center [355, 184] width 198 height 19
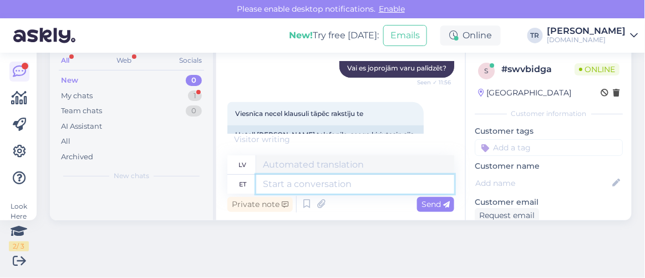
click at [381, 186] on textarea at bounding box center [355, 184] width 198 height 19
type textarea "Kahjuks ei"
type textarea "Diemžēl"
type textarea "Kahjuks ei s"
type textarea "Diemžēl nē"
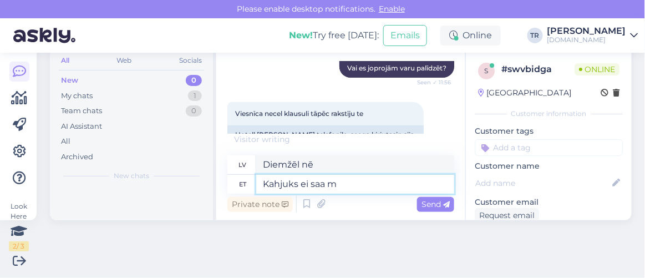
type textarea "Kahjuks ei saa me"
type textarea "Diemžēl es nevaru."
type textarea "Kahjuks ei saa meie"
type textarea "Diemžēl mēs nevaram"
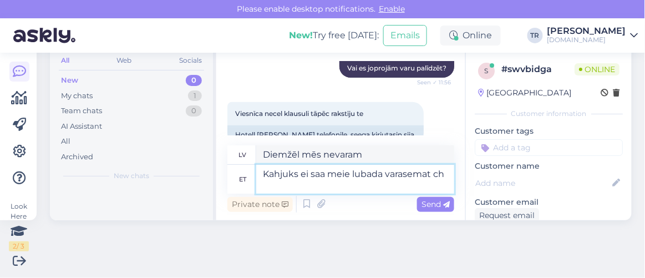
type textarea "Kahjuks ei saa meie lubada varasemat che"
type textarea "Diemžēl mēs nevaram atļaut agrāk"
type textarea "Kahjuks ei saa meie lubada varasemat check i"
type textarea "Diemžēl mēs nevaram atļaut agrāku reģistrēšanos."
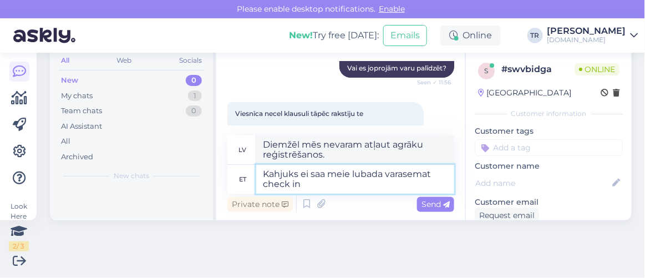
type textarea "Kahjuks ei saa meie lubada varasemat check ini"
type textarea "Diemžēl mēs nevaram atļaut agrīnu reģistrēšanos."
type textarea "Kahjuks ei saa meie lubada varasemat check ini. Proovige v"
type textarea "Diemžēl mēs nevaram atļaut agrāku reģistrēšanos. Izmēģiniet."
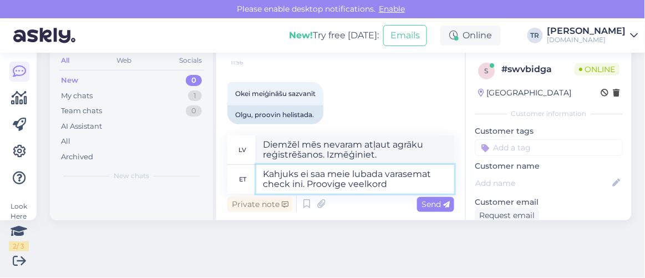
type textarea "Kahjuks ei saa meie lubada varasemat check ini. Proovige veelkord"
type textarea "Diemžēl mēs nevaram atļaut agrāku reģistrēšanos. Lūdzu, mēģiniet vēlreiz."
type textarea "Kahjuks ei saa meie lubada varasemat check ini. Proovige veelkord helistada v"
type textarea "Diemžēl mēs nevaram atļaut agrāku reģistrēšanos. Lūdzu, mēģiniet vēlreiz piezva…"
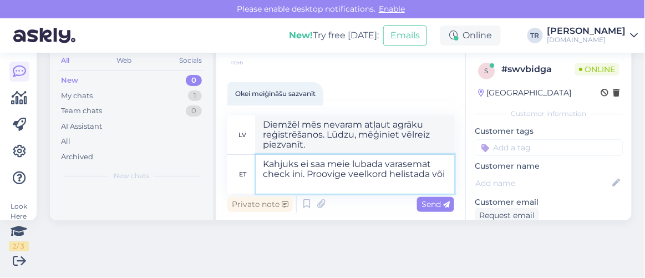
type textarea "Kahjuks ei saa meie lubada varasemat check ini. Proovige veelkord helistada või…"
type textarea "Diemžēl mēs nevaram atļaut agrāku reģistrēšanos. Lūdzu, mēģiniet vēlreiz piezva…"
type textarea "Kahjuks ei saa meie lubada varasemat check ini. Proovige veelkord helistada või…"
type textarea "Diemžēl mēs nevaram atļaut agrāku reģistrēšanos. Lūdzu, mēģiniet vēlreiz piezva…"
type textarea "Kahjuks ei saa meie lubada varasemat check ini. Proovige veelkord helistada või…"
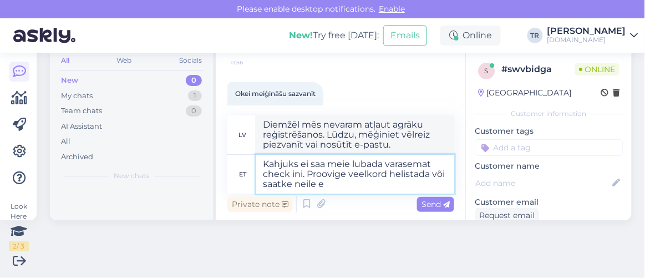
type textarea "Diemžēl mēs nevaram atļaut agrāku reģistrēšanos. Lūdzu, mēģiniet vēlreiz piezva…"
type textarea "Kahjuks ei saa meie lubada varasemat check ini. Proovige veelkord helistada või…"
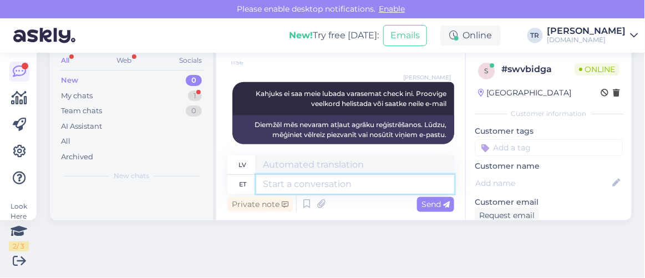
scroll to position [1412, 0]
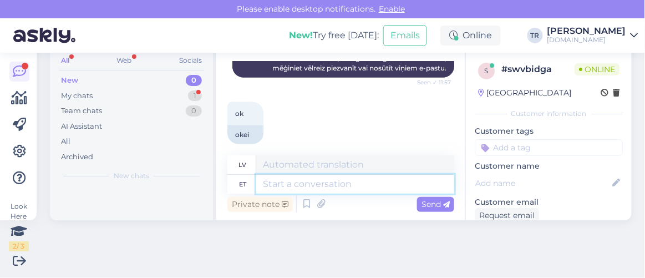
click at [323, 188] on textarea at bounding box center [355, 184] width 198 height 19
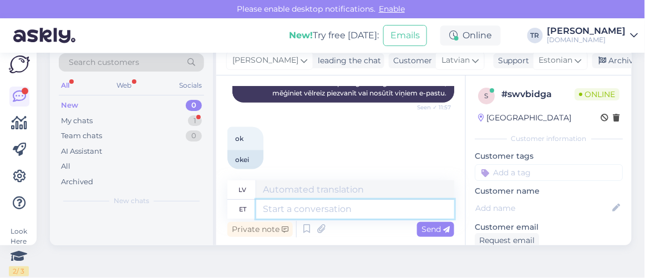
scroll to position [0, 0]
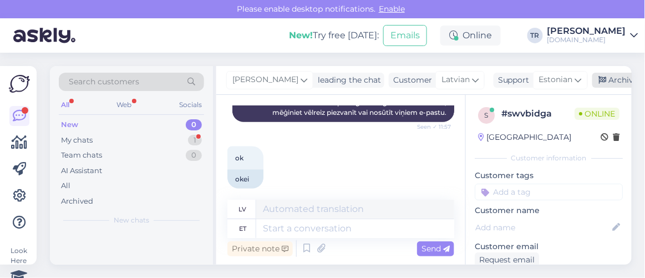
click at [611, 74] on div "Archive chat" at bounding box center [627, 80] width 70 height 15
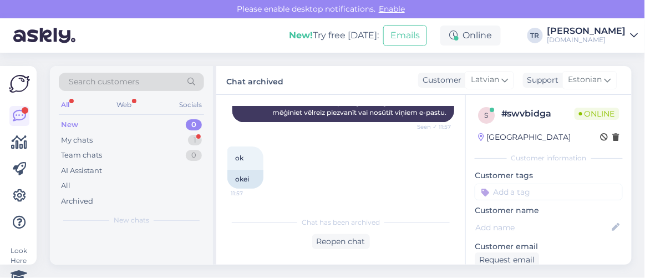
scroll to position [1401, 0]
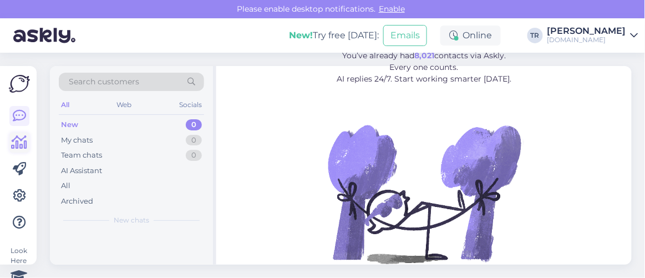
click at [15, 147] on icon at bounding box center [20, 142] width 16 height 13
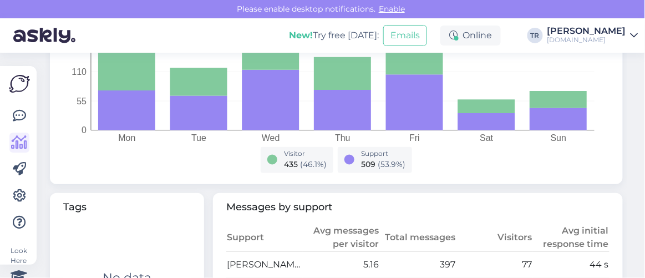
scroll to position [504, 0]
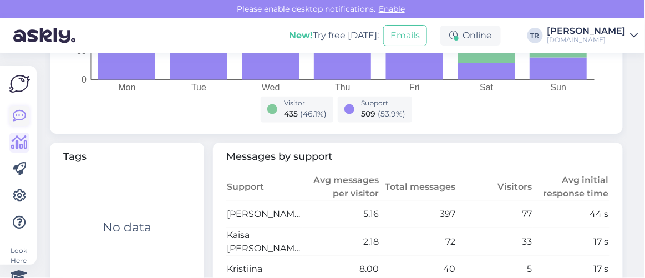
click at [13, 115] on icon at bounding box center [19, 115] width 13 height 13
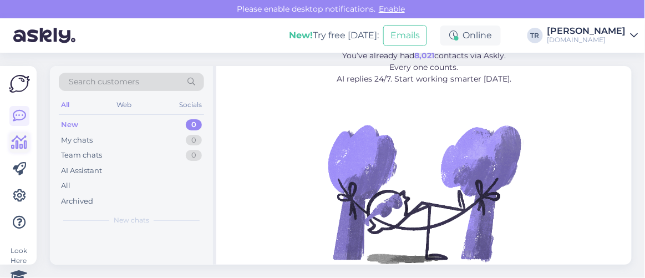
click at [19, 137] on icon at bounding box center [20, 142] width 16 height 13
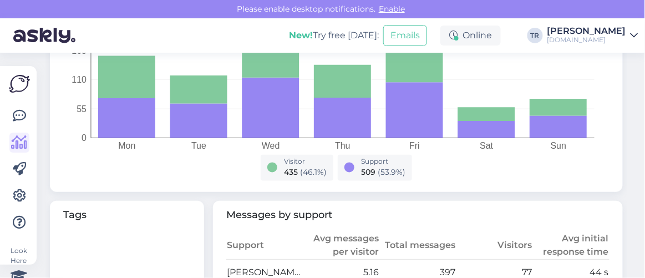
scroll to position [453, 0]
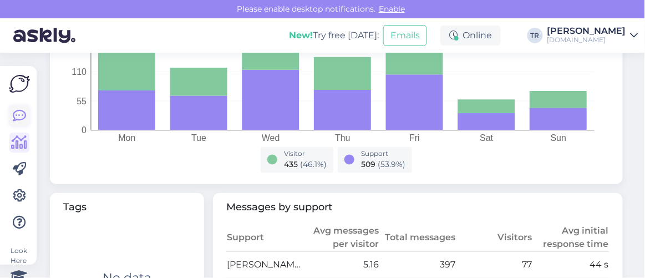
click at [9, 108] on link at bounding box center [19, 116] width 20 height 20
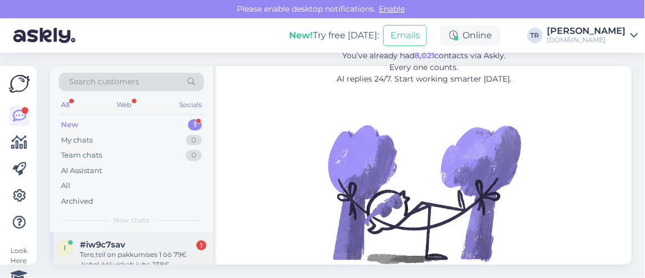
click at [118, 246] on span "#iw9c7sav" at bounding box center [102, 244] width 45 height 10
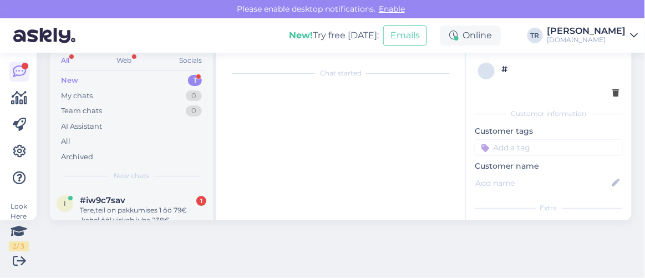
scroll to position [23, 0]
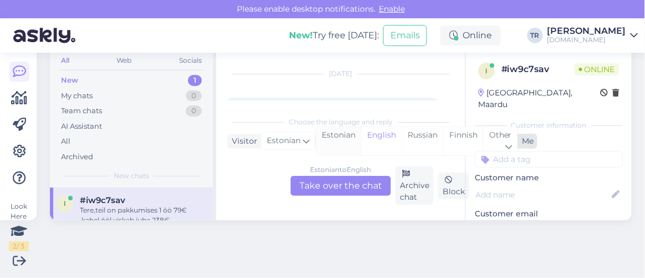
click at [357, 135] on div "Estonian" at bounding box center [338, 141] width 45 height 28
click at [355, 175] on div "Estonian to Estonian Take over the chat Archive chat Block" at bounding box center [340, 185] width 227 height 38
click at [353, 185] on div "Estonian to Estonian Take over the chat" at bounding box center [340, 186] width 100 height 20
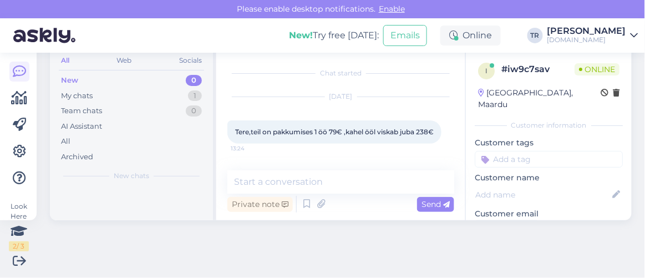
scroll to position [5, 0]
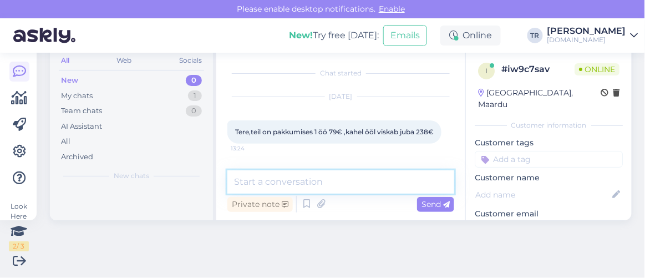
click at [335, 174] on textarea at bounding box center [340, 181] width 227 height 23
type textarea "Tere"
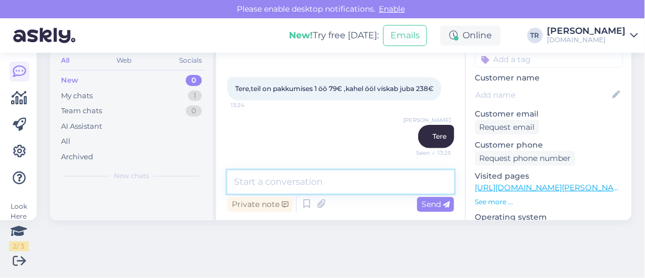
scroll to position [100, 0]
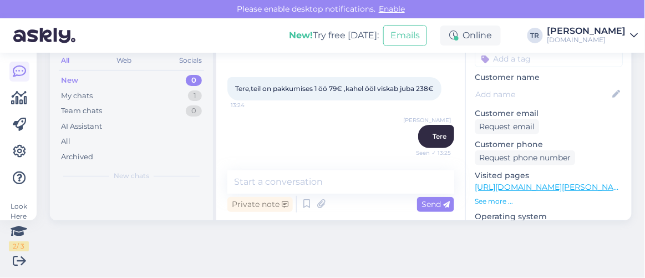
click at [509, 180] on div "Visited pages https://hookusbookus.com/et/hotellid-spaad/meresuu-spa-hotel/spaa…" at bounding box center [549, 188] width 148 height 37
click at [507, 182] on link "https://hookusbookus.com/et/hotellid-spaad/meresuu-spa-hotel/spaapuhkus-meresuu…" at bounding box center [577, 187] width 205 height 10
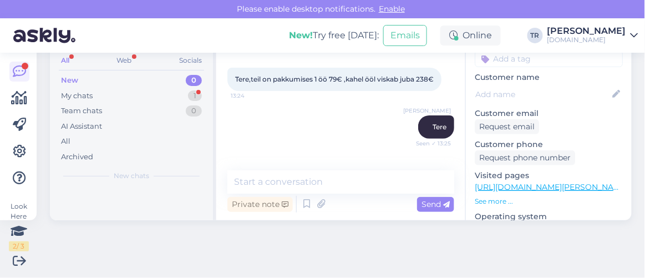
scroll to position [110, 0]
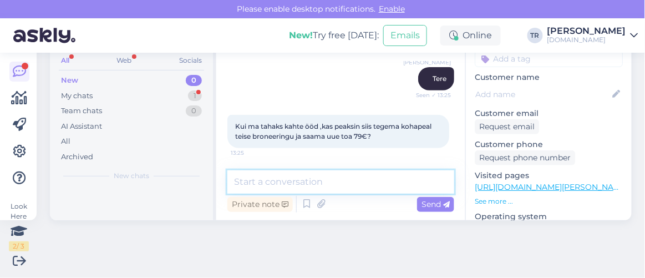
click at [369, 180] on textarea at bounding box center [340, 181] width 227 height 23
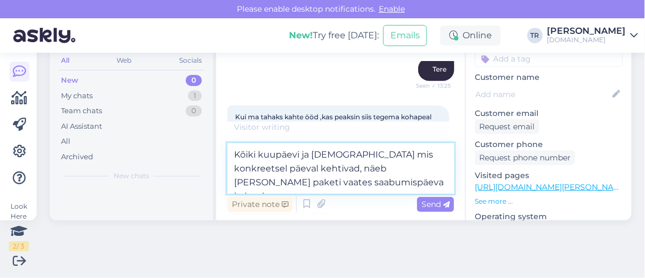
type textarea "Kõiki kuupäevi ja hindu mis konkreetsel päeval kehtivad, näeb kui avate paketi …"
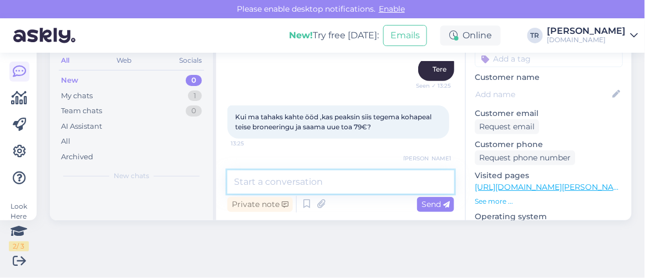
scroll to position [168, 0]
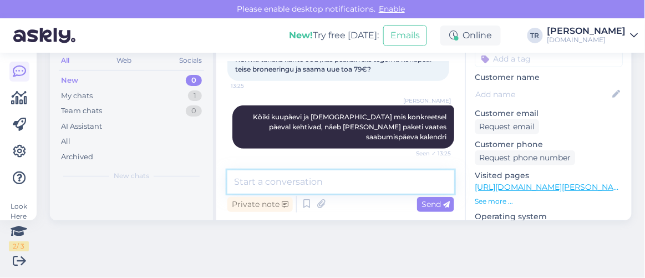
click at [386, 188] on textarea at bounding box center [340, 181] width 227 height 23
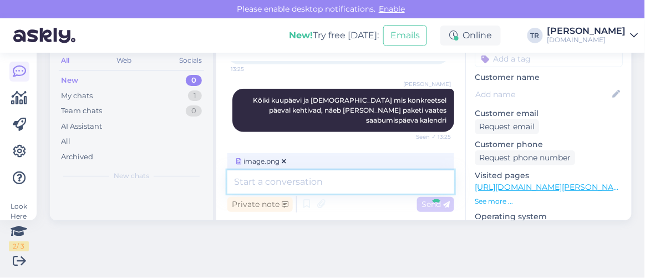
scroll to position [238, 0]
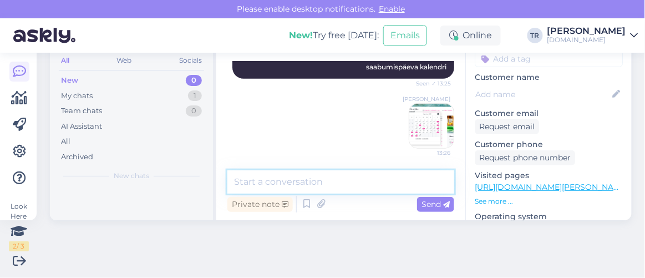
click at [391, 177] on textarea at bounding box center [340, 181] width 227 height 23
click at [389, 174] on textarea at bounding box center [340, 181] width 227 height 23
click at [389, 178] on textarea at bounding box center [340, 181] width 227 height 23
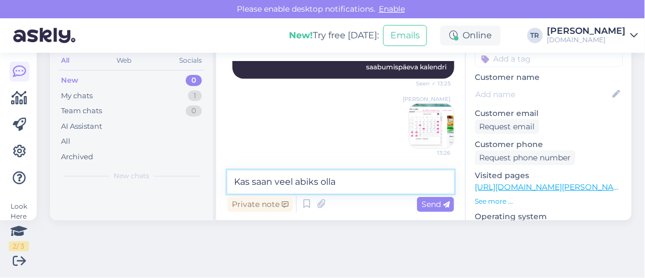
type textarea "Kas saan veel abiks olla?"
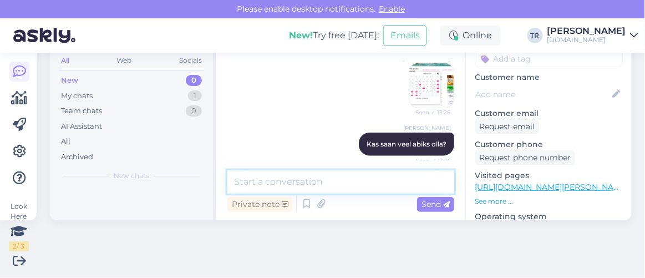
scroll to position [285, 0]
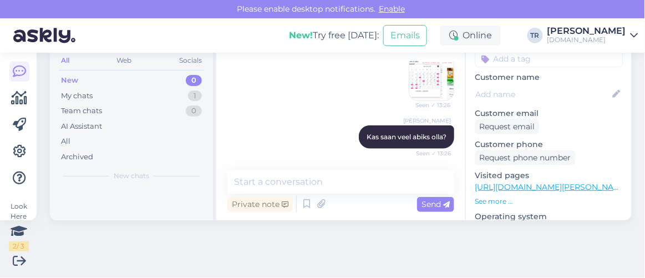
click at [427, 73] on img at bounding box center [431, 78] width 44 height 44
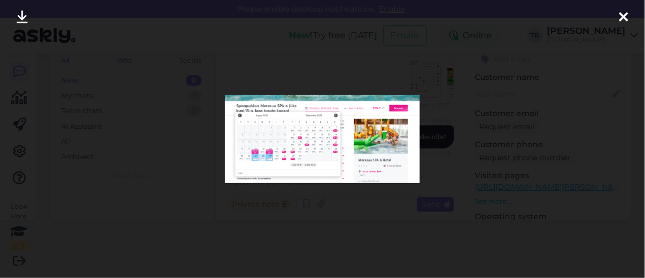
click at [347, 145] on img at bounding box center [322, 139] width 195 height 89
click at [621, 16] on icon at bounding box center [623, 18] width 9 height 14
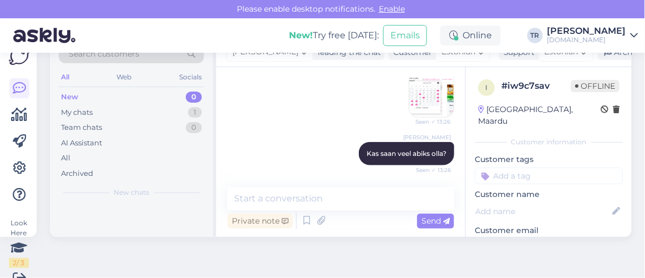
scroll to position [0, 0]
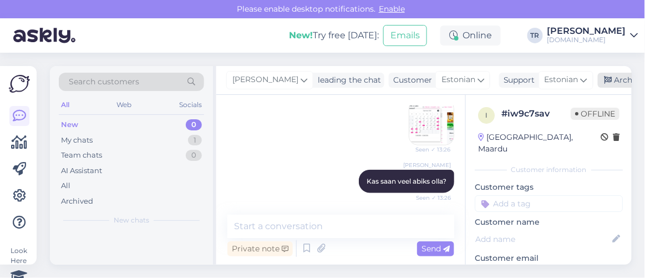
click at [606, 79] on icon at bounding box center [608, 80] width 8 height 8
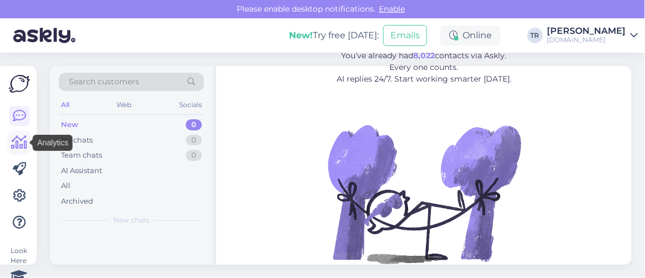
click at [19, 143] on icon at bounding box center [20, 142] width 16 height 13
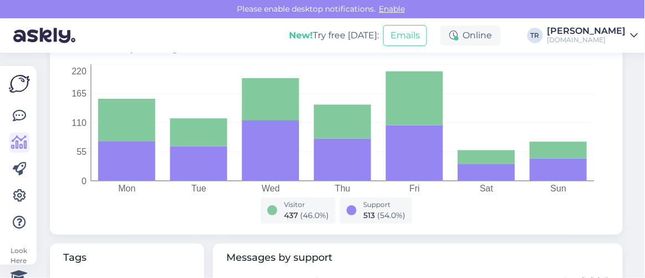
scroll to position [554, 0]
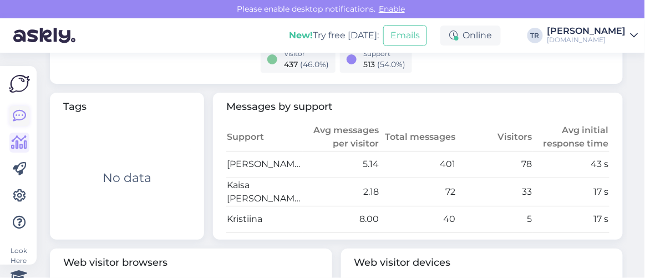
click at [18, 116] on icon at bounding box center [19, 115] width 13 height 13
